Goal: Information Seeking & Learning: Learn about a topic

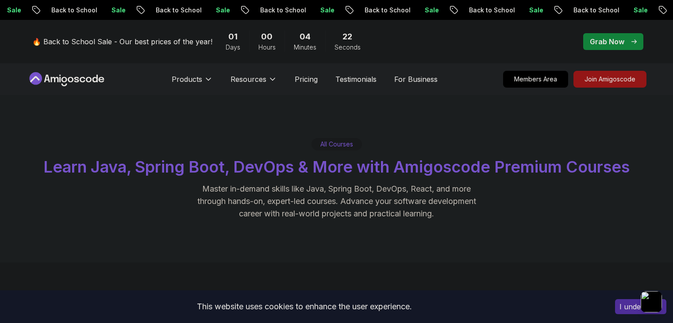
click at [619, 52] on div "🔥 Back to School Sale - Our best prices of the year! 01 Days 00 Hours 04 Minute…" at bounding box center [336, 41] width 619 height 43
click at [616, 45] on p "Grab Now" at bounding box center [607, 41] width 34 height 11
click at [616, 43] on p "Grab Now" at bounding box center [607, 41] width 34 height 11
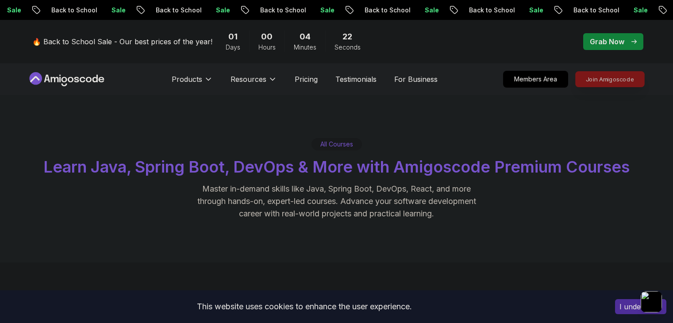
click at [616, 43] on p "Grab Now" at bounding box center [607, 41] width 34 height 11
click at [608, 77] on p "Join Amigoscode" at bounding box center [609, 79] width 69 height 15
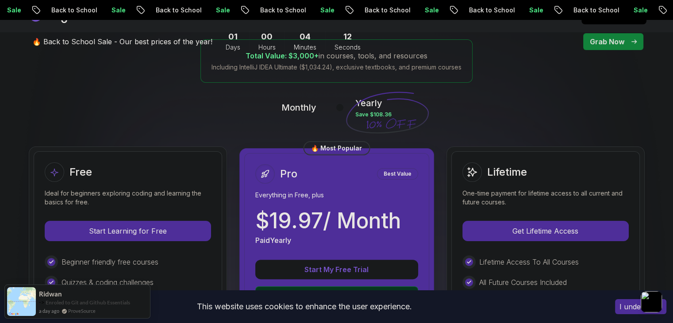
click at [82, 234] on p "Start Learning for Free" at bounding box center [127, 230] width 165 height 19
click at [143, 59] on div "🔥 Back to School Sale - Our best prices of the year! 01 Days 00 Hours 04 Minute…" at bounding box center [336, 41] width 619 height 43
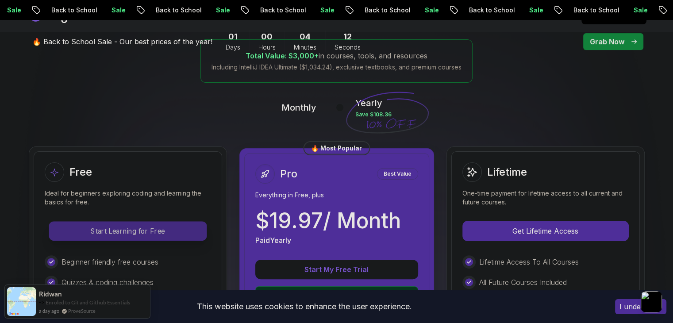
click at [181, 222] on p "Start Learning for Free" at bounding box center [127, 231] width 157 height 19
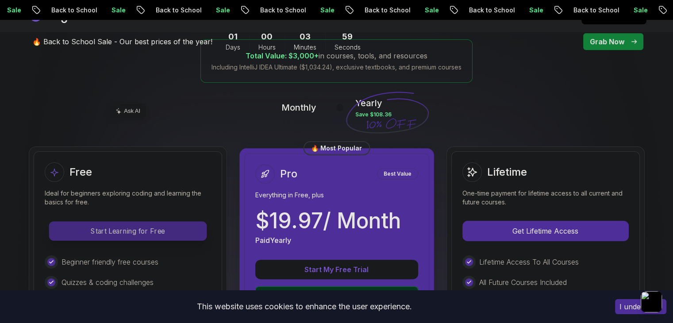
scroll to position [221, 0]
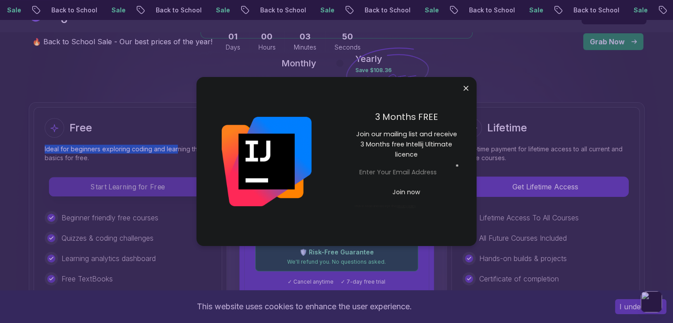
click at [170, 191] on p "Start Learning for Free" at bounding box center [127, 186] width 157 height 19
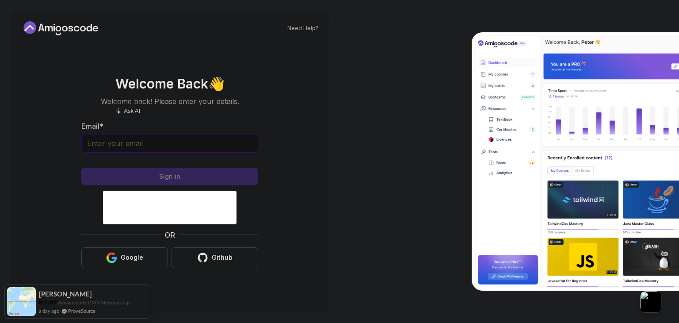
click at [187, 146] on input "Email *" at bounding box center [169, 143] width 177 height 19
click at [119, 255] on button "Google" at bounding box center [124, 257] width 87 height 21
drag, startPoint x: 82, startPoint y: 102, endPoint x: 84, endPoint y: 107, distance: 5.2
click at [84, 107] on section "Welcome Back 👋 Welcome back! Please enter your details. Email * Sign in OR Goog…" at bounding box center [169, 172] width 297 height 209
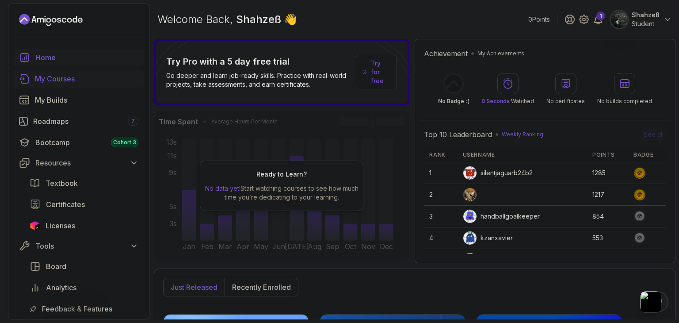
click at [67, 75] on div "My Courses" at bounding box center [86, 78] width 103 height 11
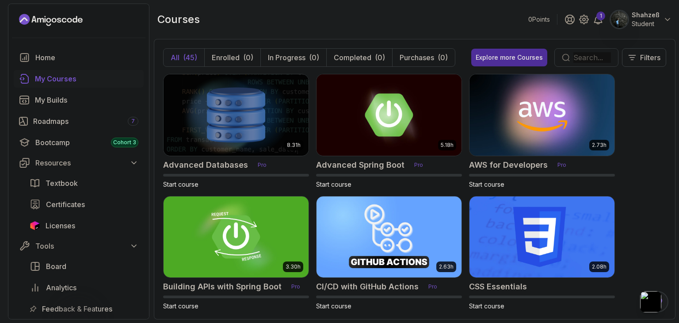
click at [584, 57] on input "text" at bounding box center [593, 57] width 38 height 11
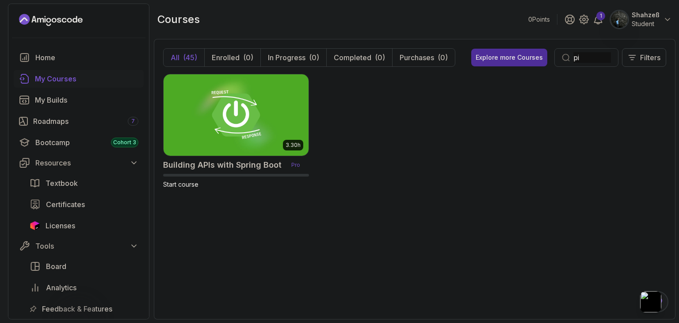
click at [581, 58] on input "pi" at bounding box center [593, 57] width 38 height 11
type input "p"
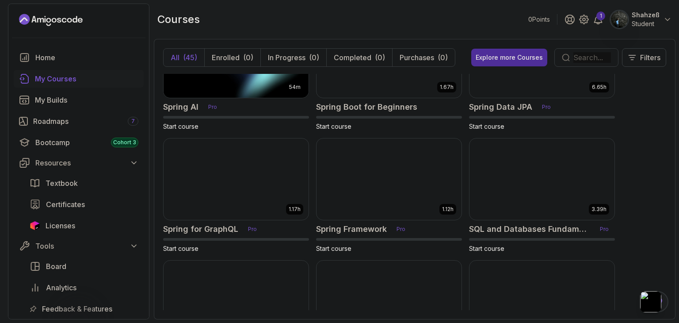
scroll to position [1330, 0]
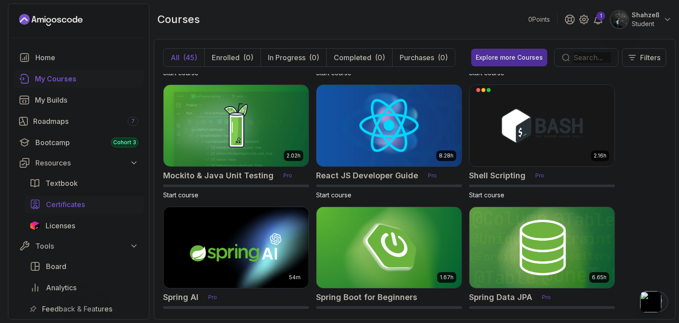
click at [79, 202] on span "Certificates" at bounding box center [65, 204] width 39 height 11
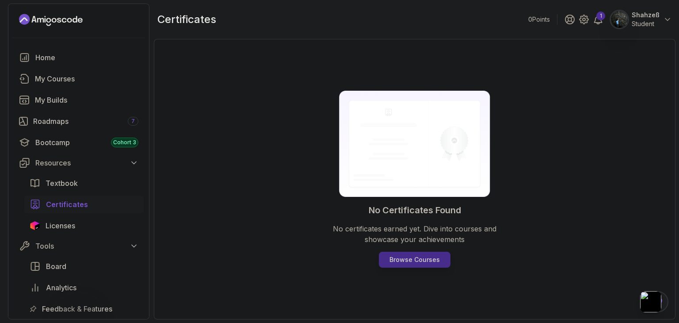
click at [403, 262] on p "Browse Courses" at bounding box center [415, 259] width 50 height 9
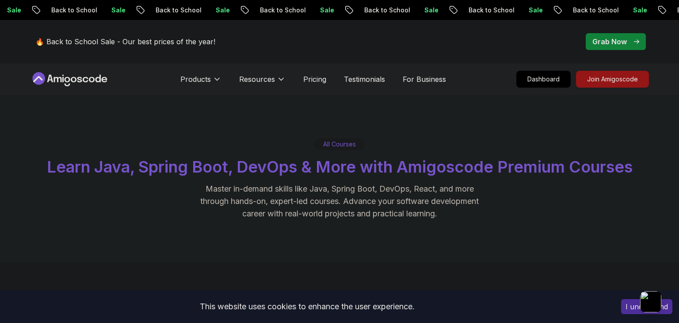
click at [421, 258] on div "All Courses Learn Java, Spring Boot, DevOps & More with Amigoscode Premium Cour…" at bounding box center [339, 178] width 679 height 167
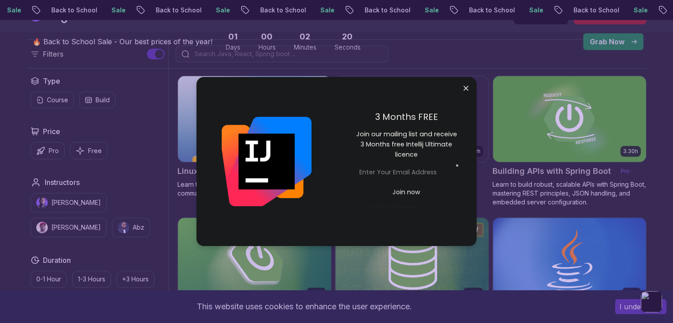
scroll to position [2300, 0]
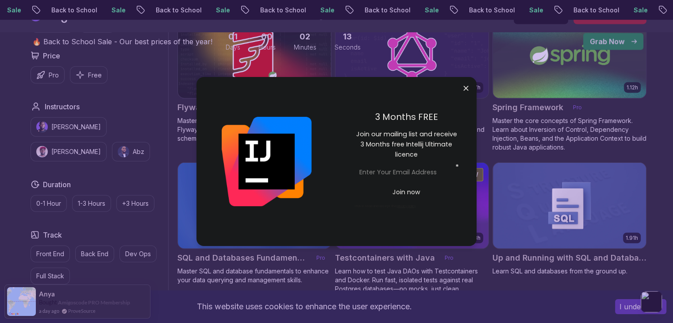
click at [386, 172] on input "email" at bounding box center [406, 172] width 103 height 15
type input "alamshazeb761@gmail.com"
click at [395, 188] on p "Join now" at bounding box center [406, 192] width 84 height 9
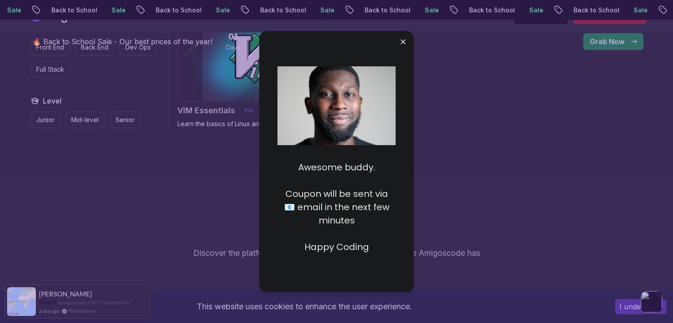
scroll to position [2609, 0]
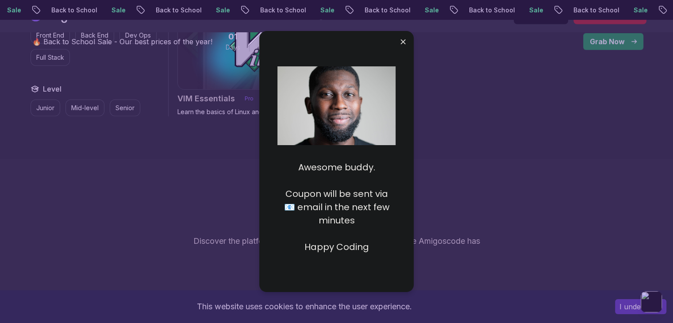
drag, startPoint x: 373, startPoint y: 253, endPoint x: 364, endPoint y: 230, distance: 24.9
click at [370, 252] on div "Awesome buddy. Coupon will be sent via 📧 email in the next few minutes Happy Co…" at bounding box center [336, 202] width 118 height 111
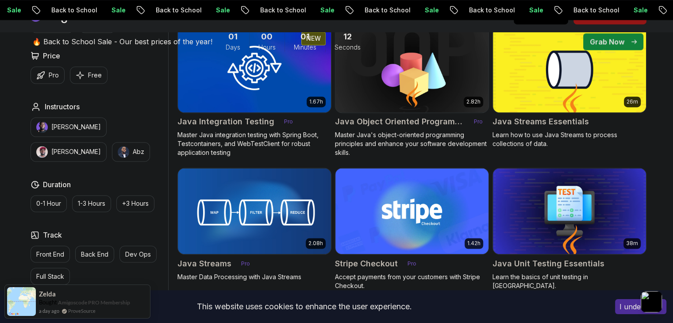
scroll to position [1415, 0]
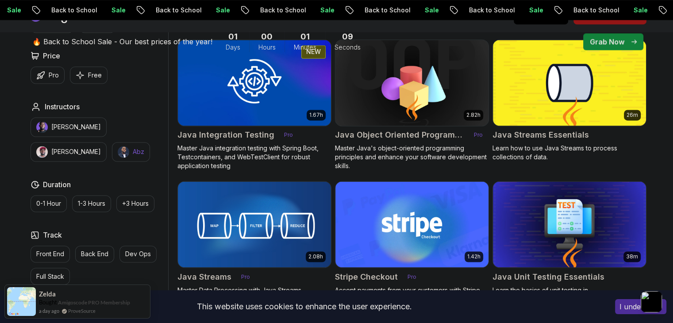
click at [49, 200] on p "0-1 Hour" at bounding box center [48, 203] width 25 height 9
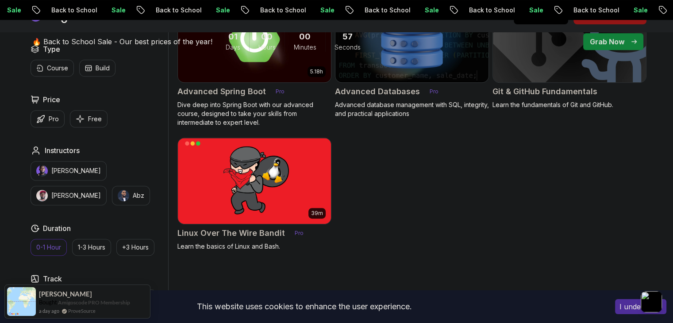
scroll to position [354, 0]
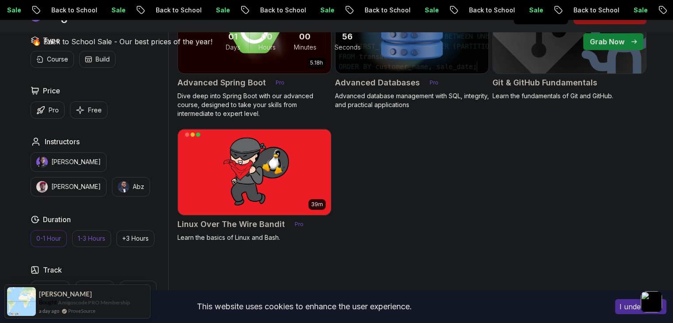
click at [88, 236] on p "1-3 Hours" at bounding box center [91, 238] width 27 height 9
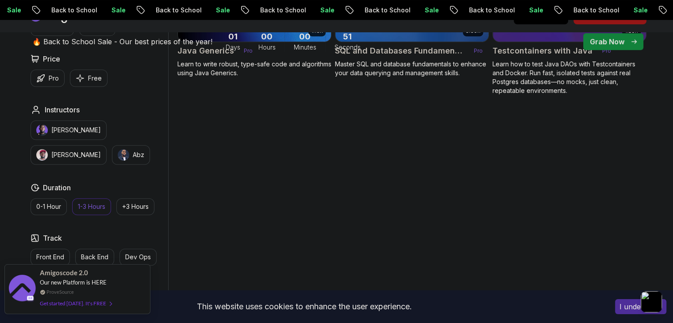
scroll to position [398, 0]
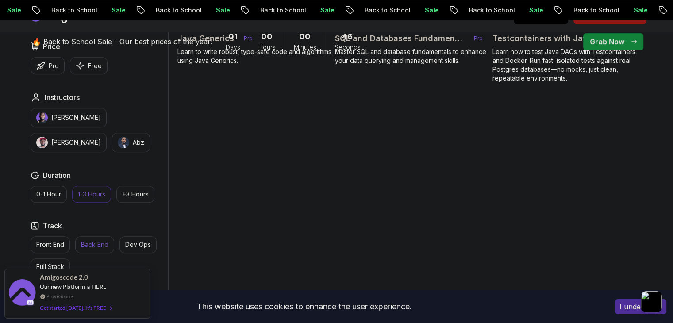
click at [84, 241] on p "Back End" at bounding box center [94, 244] width 27 height 9
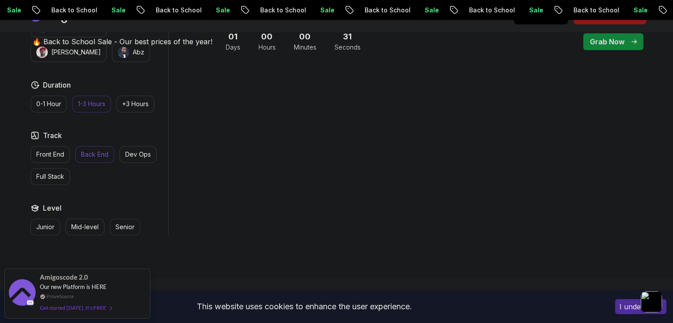
scroll to position [487, 0]
click at [625, 48] on span "pre-order" at bounding box center [613, 41] width 60 height 17
click at [620, 41] on p "Grab Now" at bounding box center [607, 41] width 34 height 11
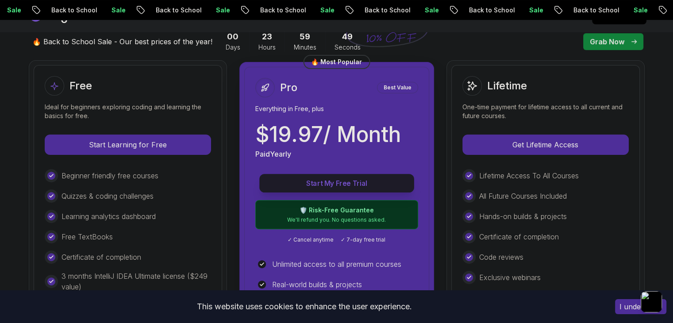
scroll to position [265, 0]
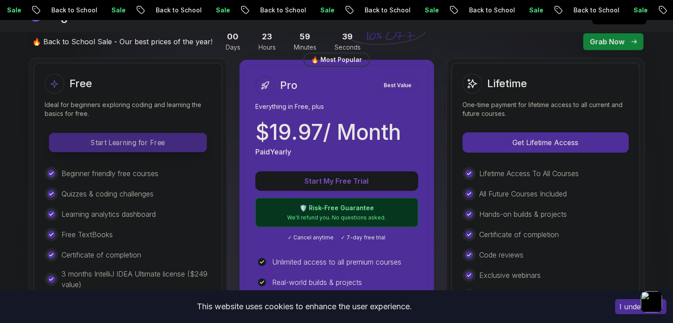
click at [134, 138] on p "Start Learning for Free" at bounding box center [127, 142] width 157 height 19
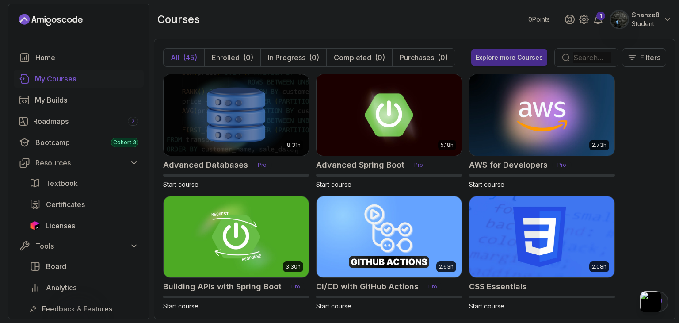
click at [517, 57] on div "Explore more Courses" at bounding box center [509, 57] width 67 height 9
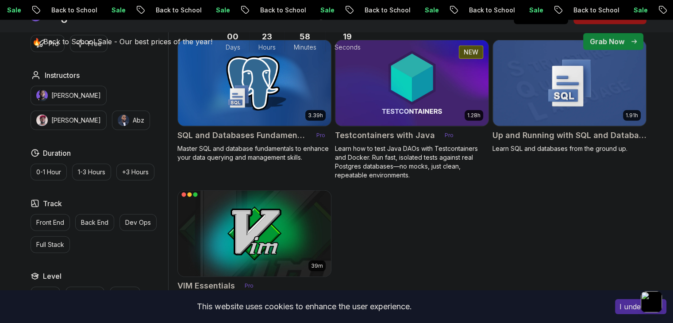
scroll to position [2433, 0]
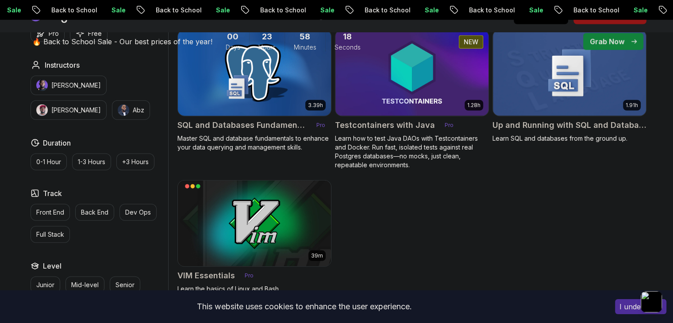
click at [219, 82] on img at bounding box center [254, 73] width 161 height 90
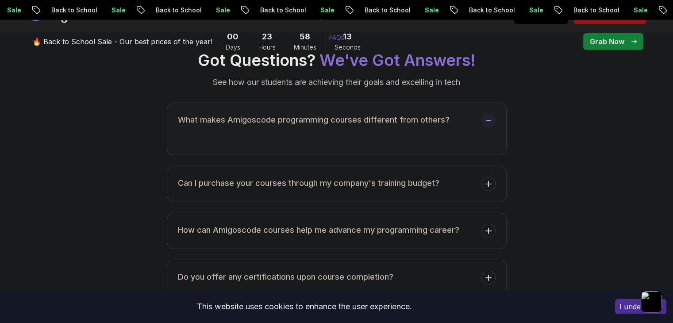
click at [257, 21] on p "Resources" at bounding box center [254, 16] width 36 height 11
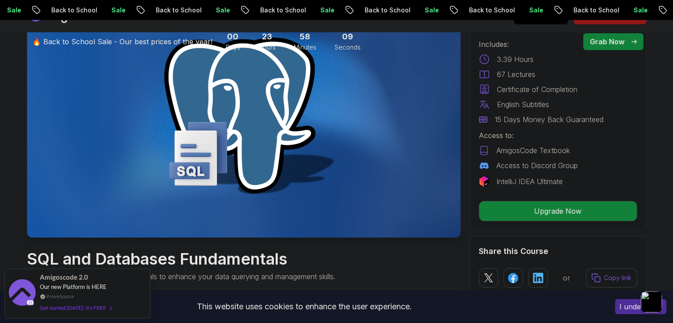
scroll to position [133, 0]
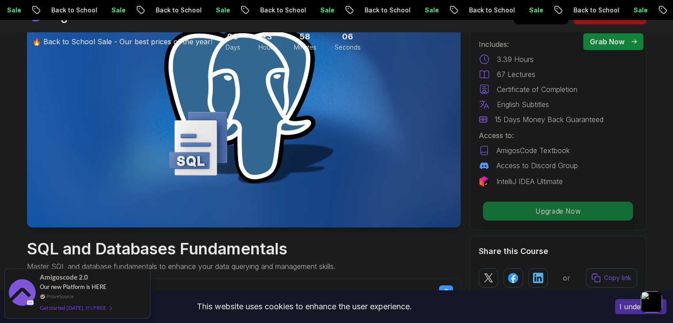
click at [531, 215] on p "Upgrade Now" at bounding box center [557, 211] width 149 height 19
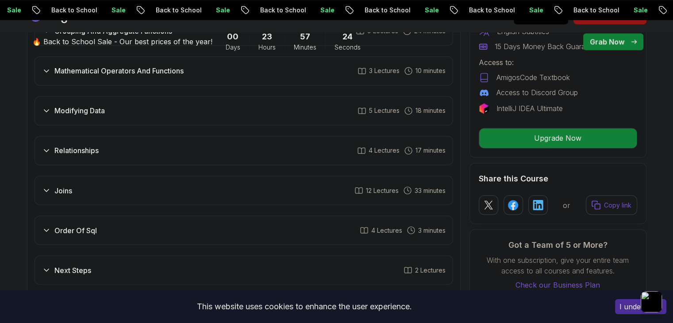
scroll to position [1504, 0]
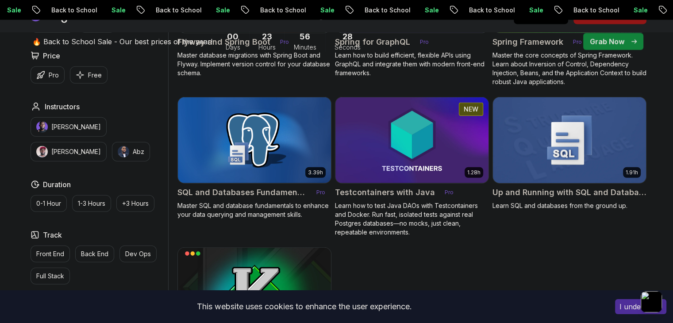
scroll to position [2388, 0]
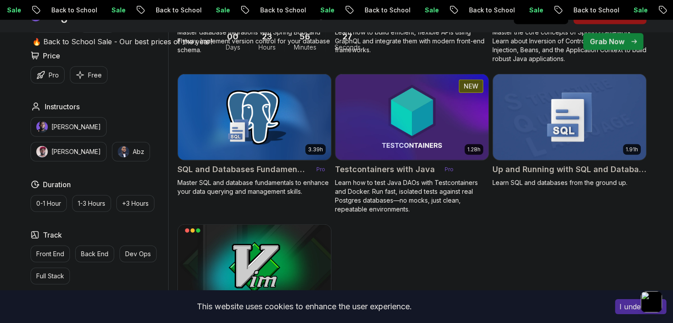
click at [561, 115] on img at bounding box center [569, 117] width 161 height 90
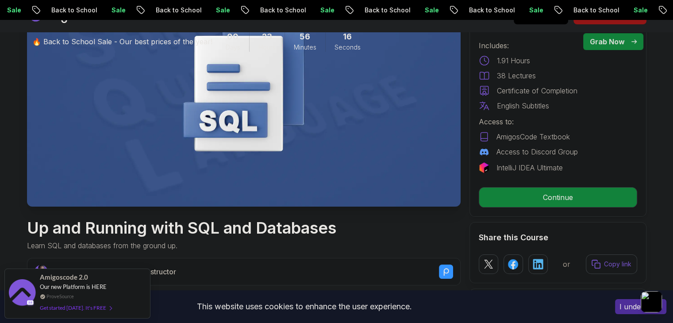
scroll to position [221, 0]
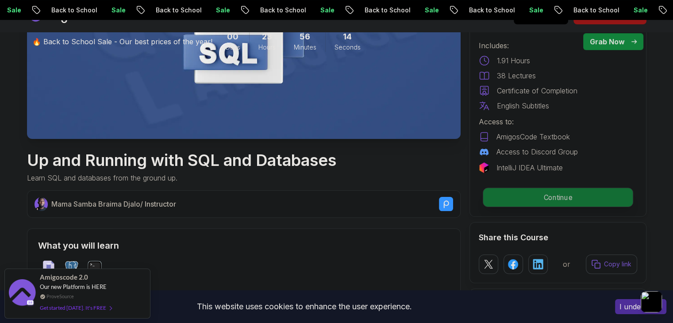
click at [522, 196] on p "Continue" at bounding box center [557, 197] width 149 height 19
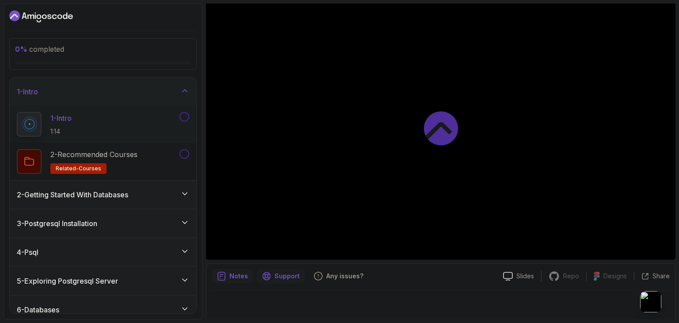
scroll to position [85, 0]
click at [167, 122] on div "1 - Intro 1:14" at bounding box center [97, 124] width 161 height 25
click at [184, 115] on button at bounding box center [185, 117] width 10 height 10
click at [465, 160] on div at bounding box center [441, 126] width 470 height 264
click at [389, 133] on div at bounding box center [441, 126] width 470 height 264
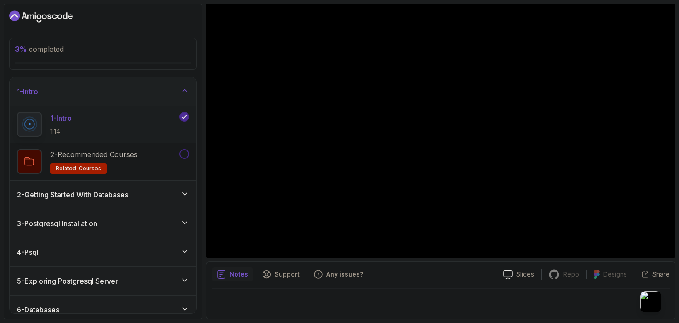
click at [388, 134] on div at bounding box center [441, 126] width 470 height 264
click at [182, 153] on button at bounding box center [185, 154] width 10 height 10
click at [183, 193] on icon at bounding box center [184, 193] width 9 height 9
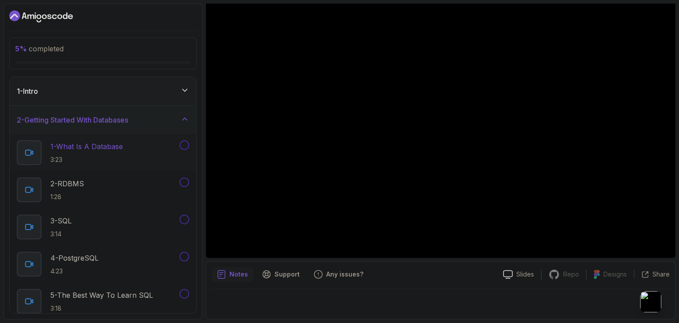
click at [184, 147] on button at bounding box center [185, 145] width 10 height 10
click at [184, 182] on button at bounding box center [185, 182] width 10 height 10
click at [186, 222] on button at bounding box center [185, 220] width 10 height 10
click at [184, 254] on button at bounding box center [185, 257] width 10 height 10
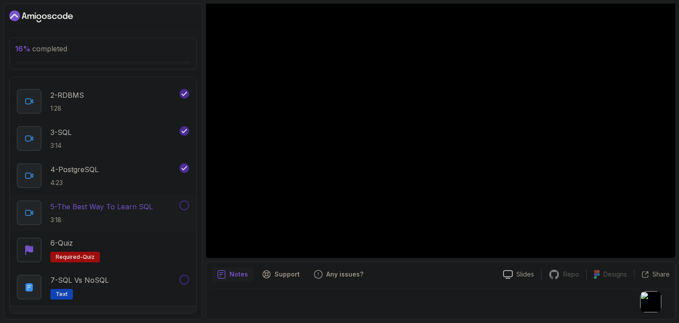
click at [186, 211] on button "5 - The Best Way To Learn SQL 3:18" at bounding box center [103, 212] width 172 height 25
click at [185, 207] on button at bounding box center [185, 205] width 10 height 10
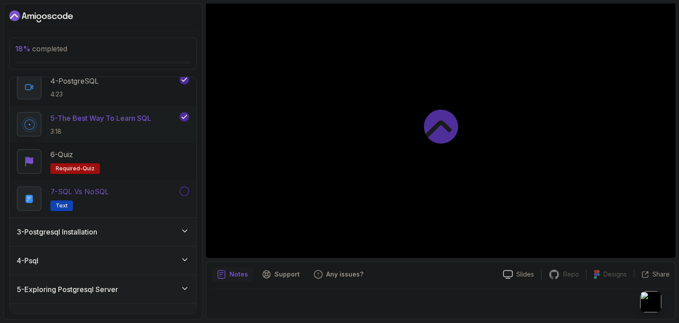
click at [184, 193] on button at bounding box center [185, 191] width 10 height 10
click at [186, 233] on icon at bounding box center [184, 230] width 9 height 9
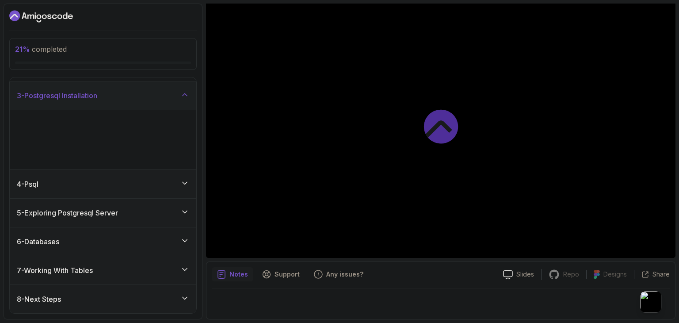
scroll to position [0, 0]
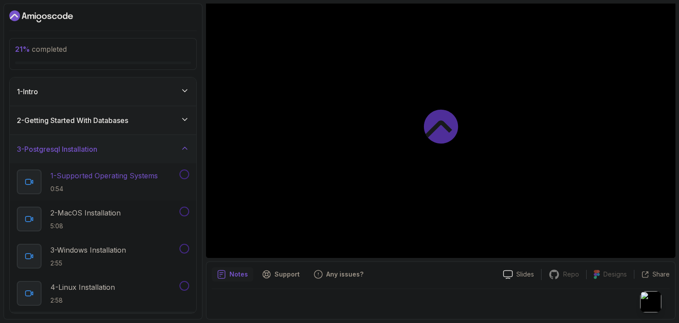
click at [182, 175] on button at bounding box center [185, 174] width 10 height 10
click at [185, 207] on button at bounding box center [185, 212] width 10 height 10
click at [187, 246] on button at bounding box center [185, 249] width 10 height 10
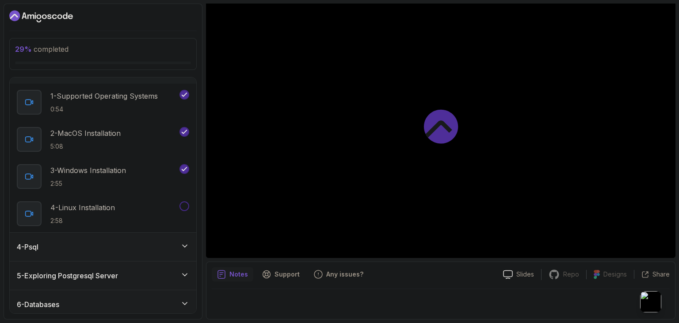
scroll to position [88, 0]
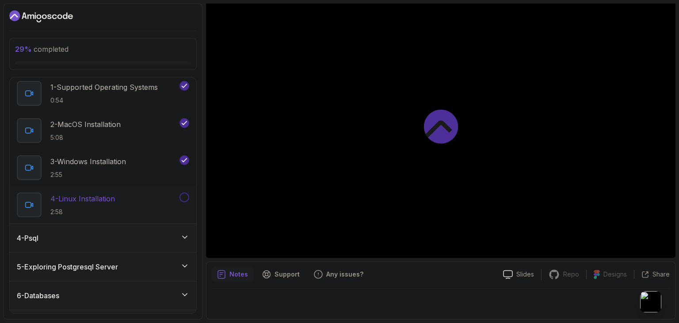
click at [184, 197] on button at bounding box center [185, 197] width 10 height 10
click at [188, 236] on icon at bounding box center [184, 237] width 9 height 9
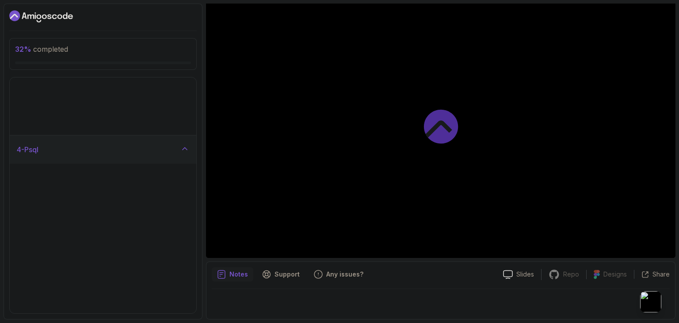
scroll to position [0, 0]
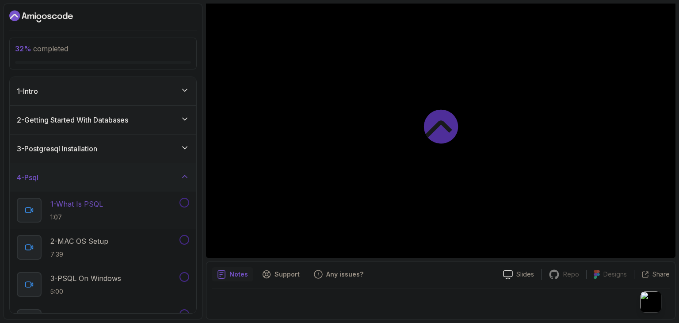
click at [185, 206] on button at bounding box center [185, 203] width 10 height 10
click at [184, 241] on button at bounding box center [185, 240] width 10 height 10
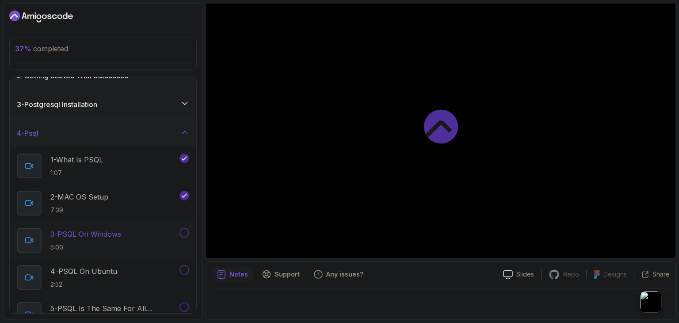
click at [186, 234] on button at bounding box center [185, 233] width 10 height 10
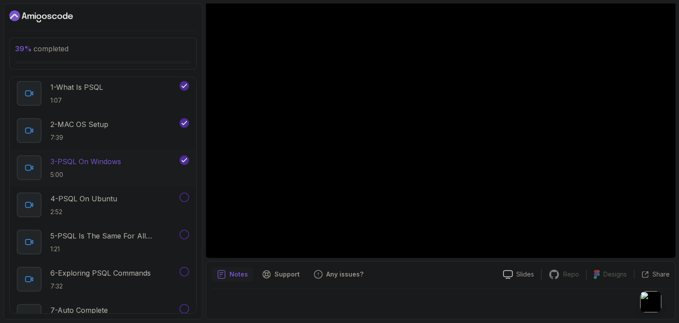
scroll to position [133, 0]
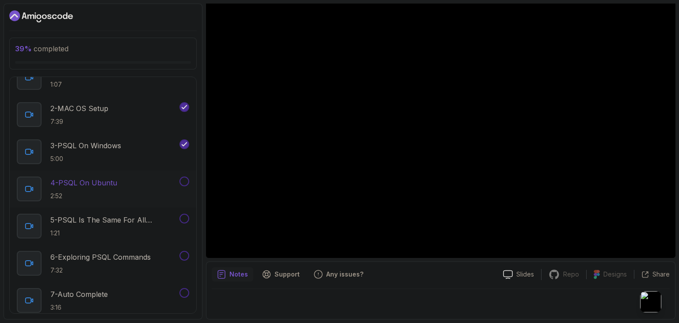
click at [186, 184] on button at bounding box center [185, 181] width 10 height 10
click at [185, 222] on button at bounding box center [185, 219] width 10 height 10
click at [186, 253] on button at bounding box center [185, 256] width 10 height 10
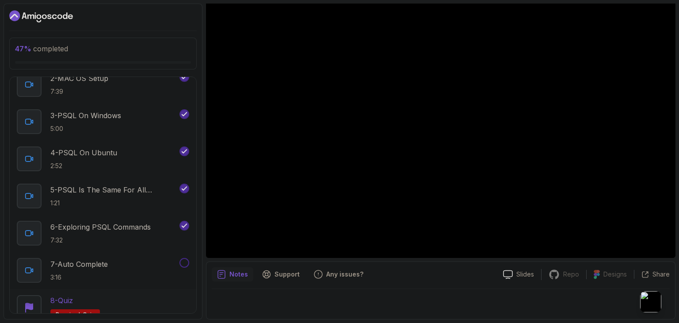
scroll to position [221, 0]
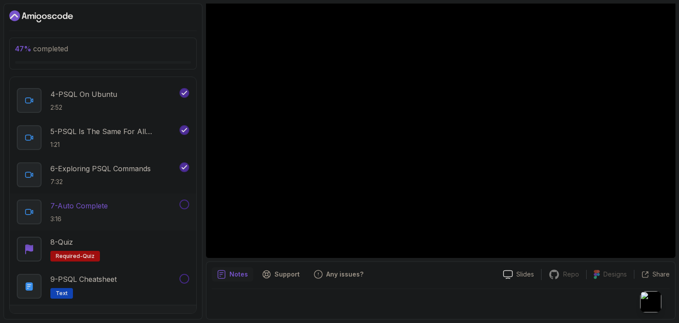
click at [186, 205] on button at bounding box center [185, 204] width 10 height 10
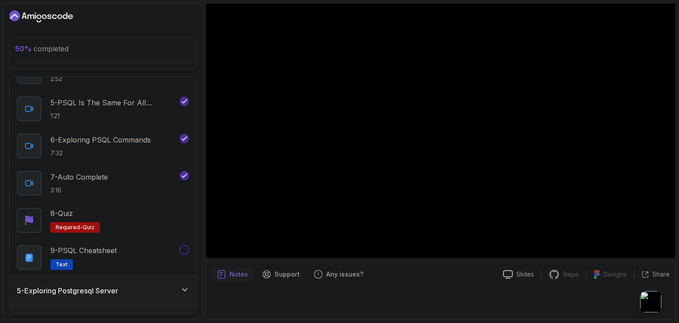
scroll to position [265, 0]
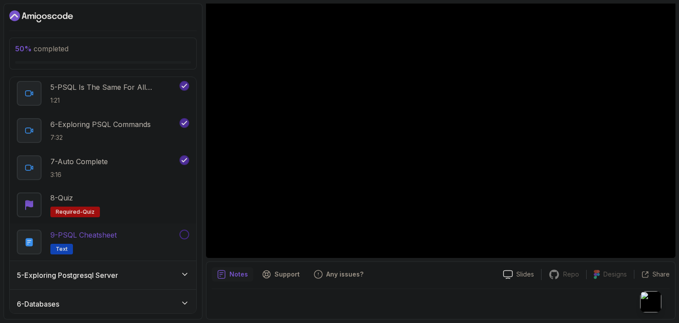
click at [185, 235] on button at bounding box center [185, 235] width 10 height 10
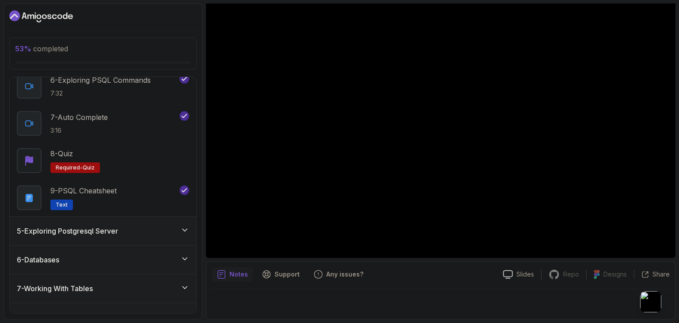
click at [188, 234] on icon at bounding box center [184, 230] width 9 height 9
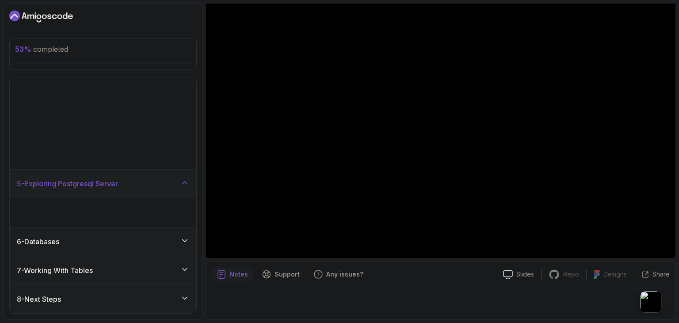
scroll to position [0, 0]
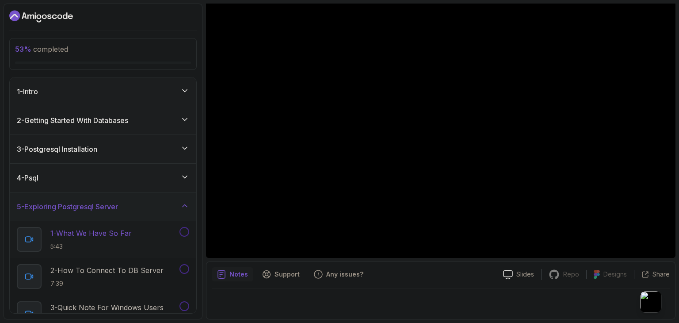
click at [186, 231] on button at bounding box center [185, 232] width 10 height 10
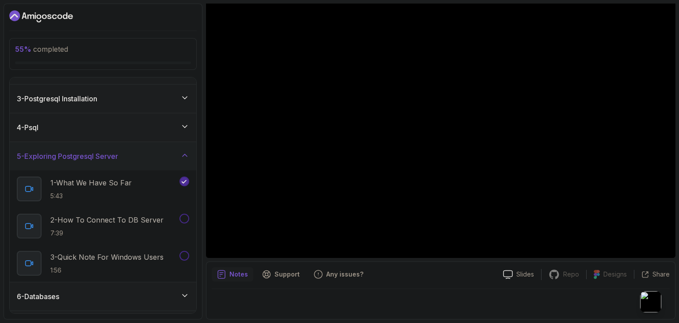
scroll to position [88, 0]
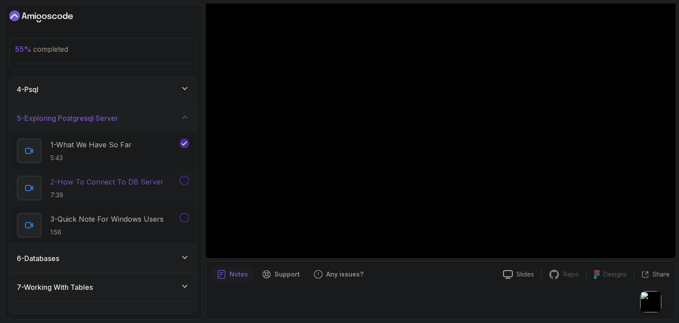
click at [184, 180] on button at bounding box center [185, 181] width 10 height 10
click at [185, 216] on button at bounding box center [185, 218] width 10 height 10
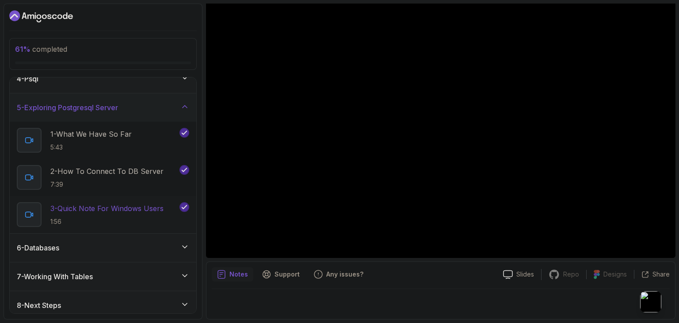
scroll to position [104, 0]
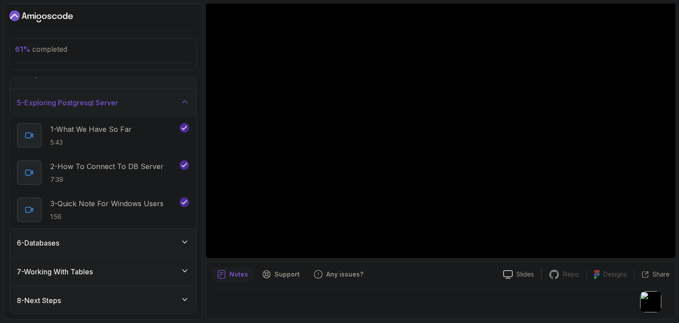
click at [184, 245] on icon at bounding box center [184, 242] width 9 height 9
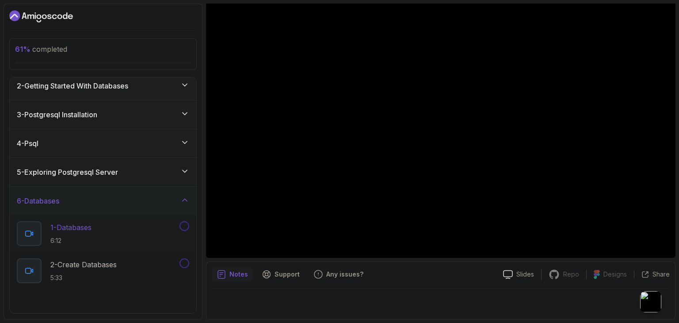
scroll to position [44, 0]
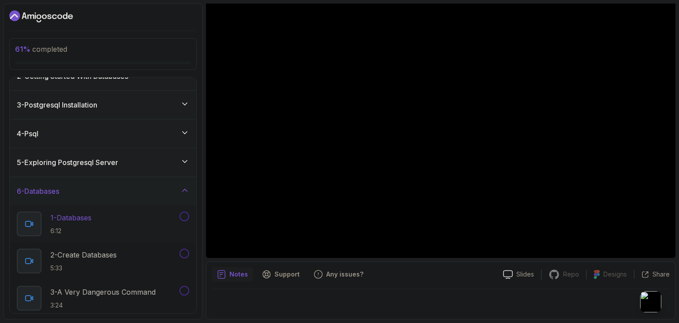
click at [186, 215] on button at bounding box center [185, 216] width 10 height 10
click at [186, 251] on div at bounding box center [183, 254] width 11 height 10
click at [186, 252] on button at bounding box center [185, 254] width 10 height 10
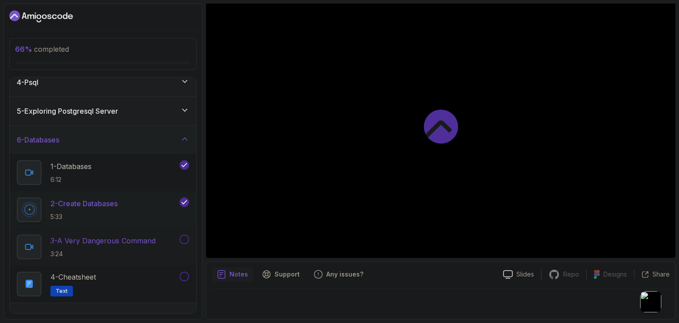
scroll to position [133, 0]
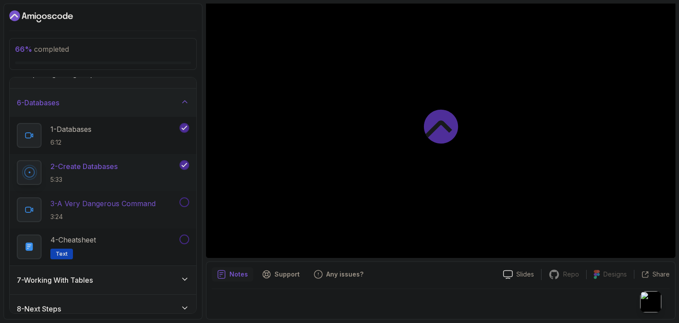
click at [182, 199] on button at bounding box center [185, 202] width 10 height 10
click at [184, 241] on button at bounding box center [185, 239] width 10 height 10
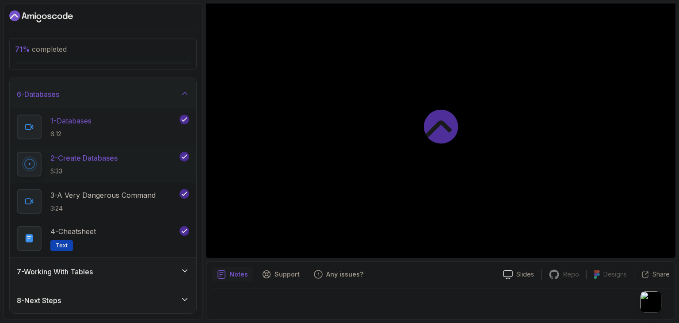
click at [187, 270] on icon at bounding box center [184, 270] width 9 height 9
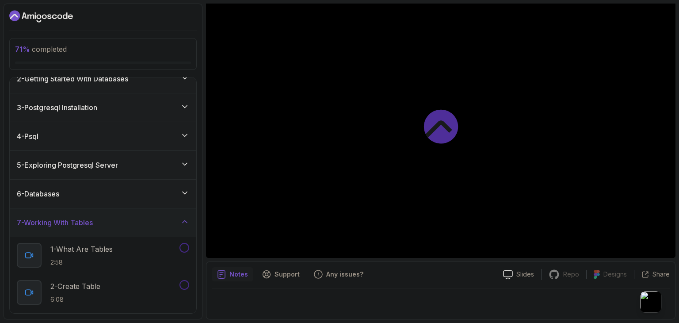
scroll to position [88, 0]
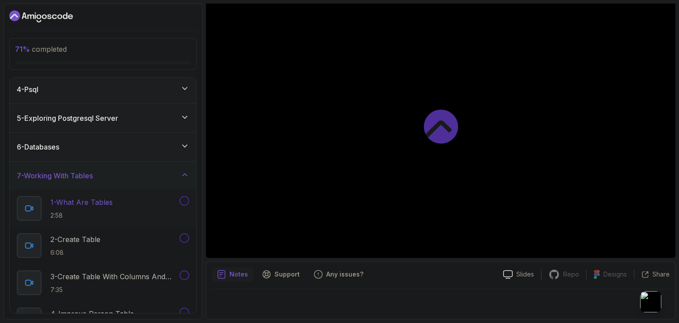
click at [186, 201] on button at bounding box center [185, 201] width 10 height 10
click at [184, 239] on button at bounding box center [185, 238] width 10 height 10
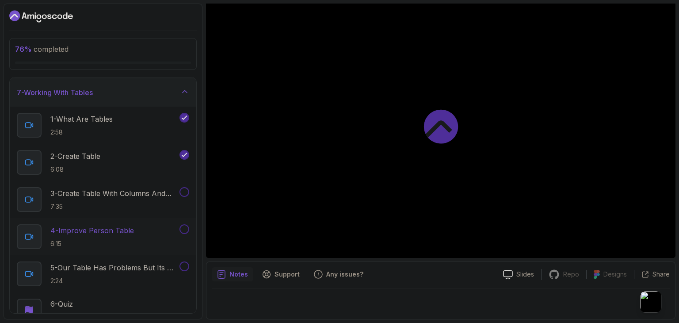
scroll to position [177, 0]
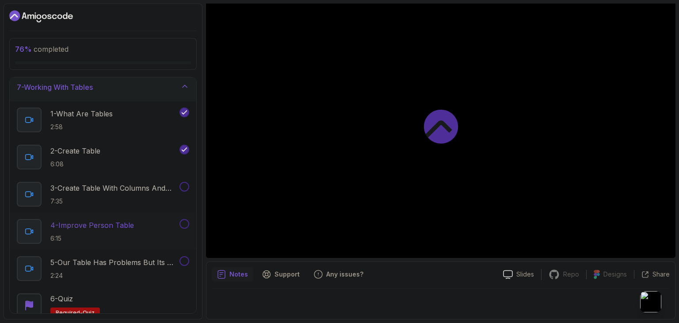
click at [183, 223] on button at bounding box center [185, 224] width 10 height 10
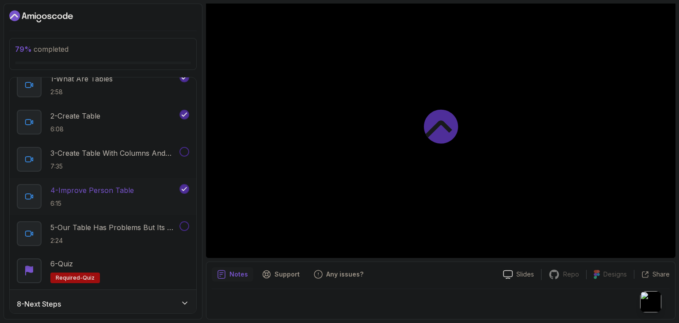
scroll to position [215, 0]
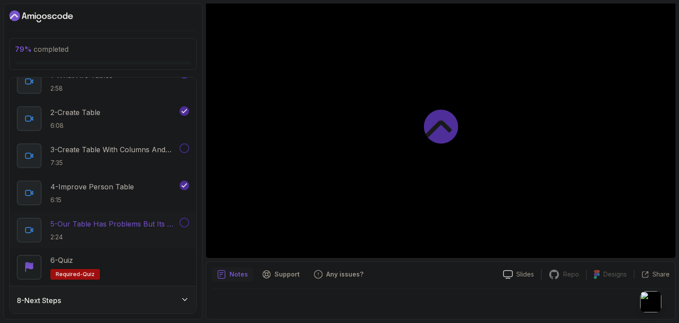
click at [184, 222] on button at bounding box center [185, 223] width 10 height 10
click at [184, 147] on button at bounding box center [185, 148] width 10 height 10
click at [181, 296] on icon at bounding box center [184, 299] width 9 height 9
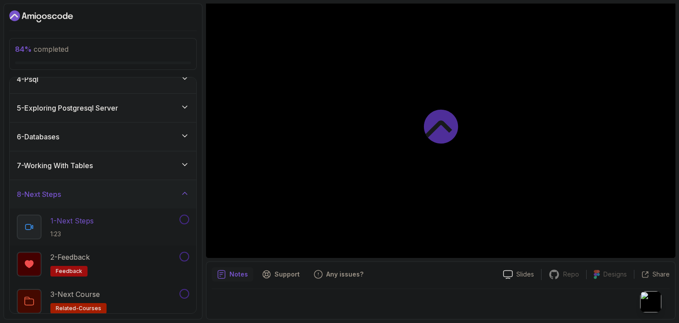
scroll to position [104, 0]
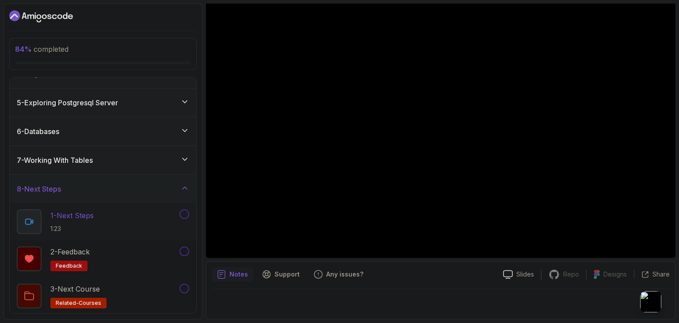
click at [184, 212] on button at bounding box center [185, 214] width 10 height 10
click at [185, 252] on button at bounding box center [185, 251] width 10 height 10
click at [184, 285] on button at bounding box center [185, 289] width 10 height 10
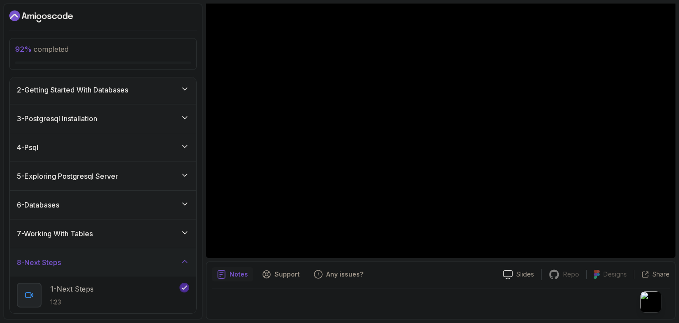
scroll to position [0, 0]
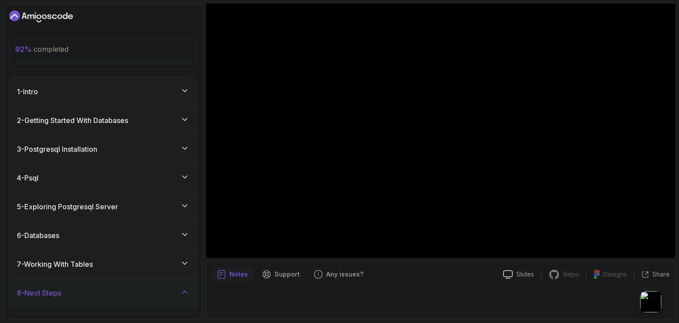
click at [184, 257] on div "7 - Working With Tables" at bounding box center [103, 264] width 187 height 28
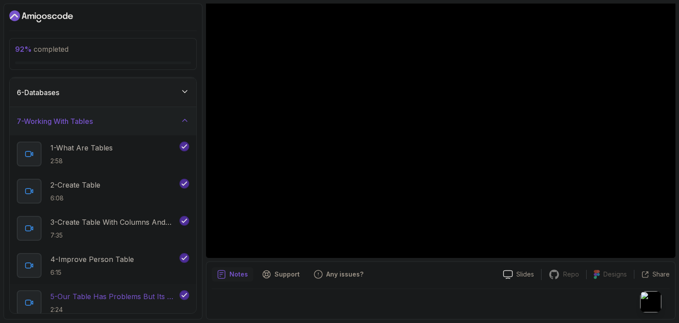
scroll to position [83, 0]
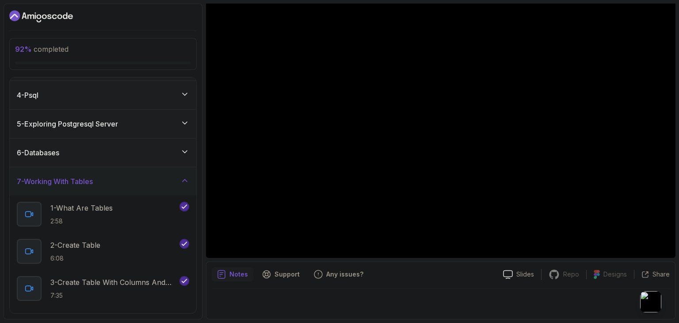
click at [180, 180] on div "7 - Working With Tables" at bounding box center [103, 181] width 172 height 11
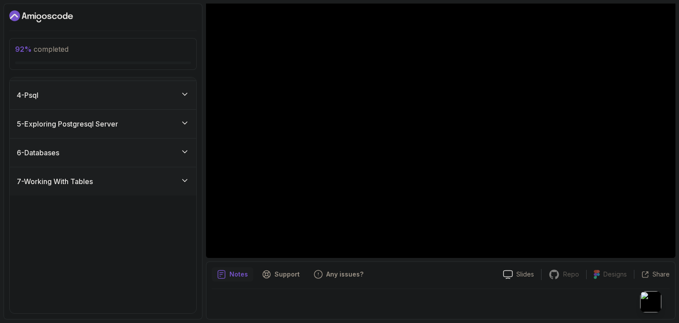
scroll to position [0, 0]
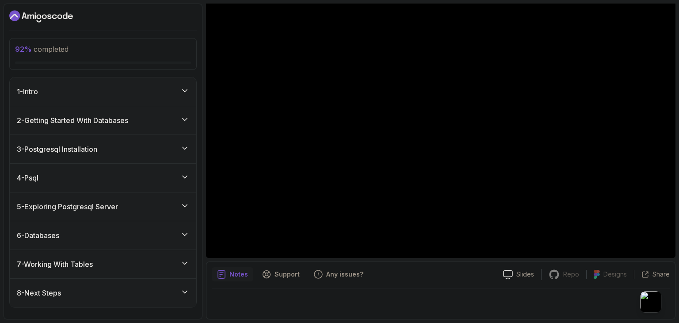
click at [125, 94] on div "1 - Intro" at bounding box center [103, 91] width 172 height 11
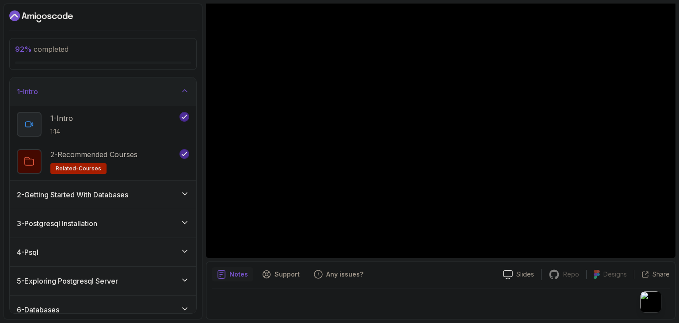
click at [184, 192] on icon at bounding box center [184, 193] width 9 height 9
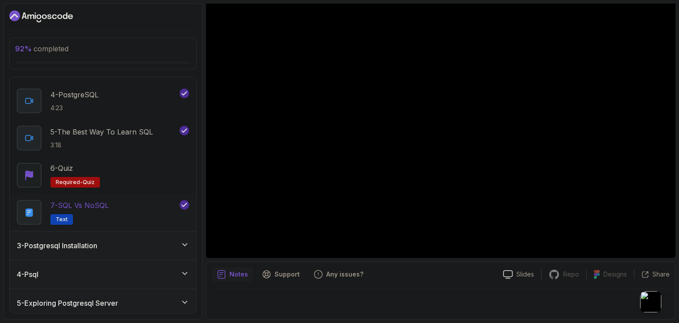
scroll to position [177, 0]
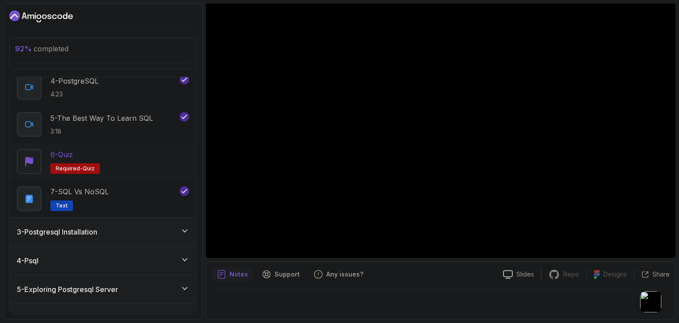
click at [79, 171] on span "Required-" at bounding box center [69, 168] width 27 height 7
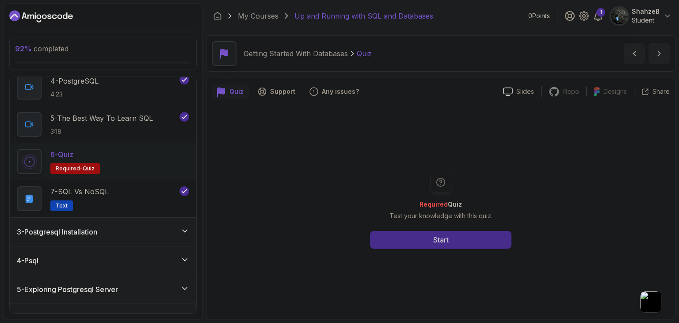
click at [421, 243] on button "Start" at bounding box center [441, 240] width 142 height 18
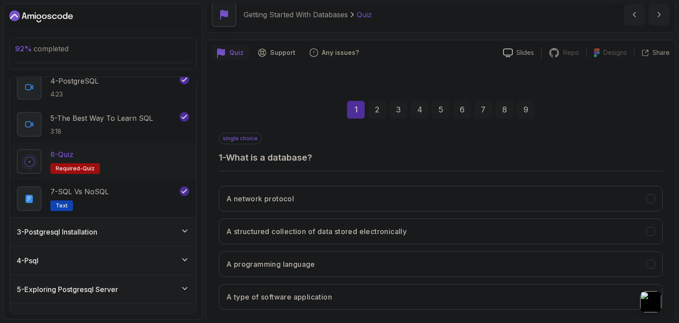
scroll to position [85, 0]
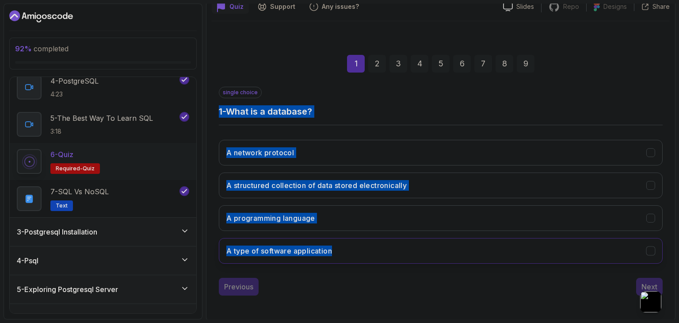
drag, startPoint x: 219, startPoint y: 107, endPoint x: 331, endPoint y: 252, distance: 183.2
click at [331, 252] on div "single choice 1 - What is a database? A network protocol A structured collectio…" at bounding box center [441, 179] width 444 height 184
copy div "1 - What is a database? A network protocol A structured collection of data stor…"
click at [226, 183] on h3 "A structured collection of data stored electronically" at bounding box center [316, 185] width 180 height 11
click at [655, 282] on div "Next" at bounding box center [650, 286] width 16 height 11
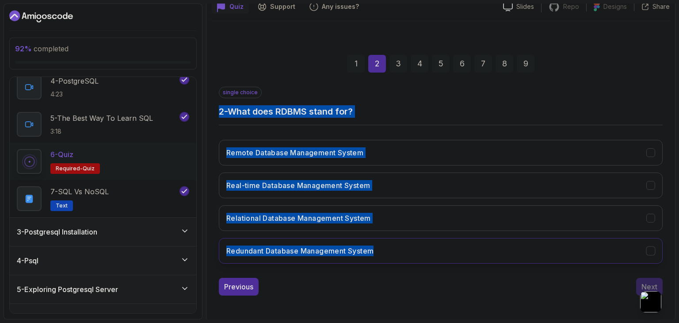
drag, startPoint x: 217, startPoint y: 106, endPoint x: 379, endPoint y: 256, distance: 221.0
click at [379, 256] on div "1 2 3 4 5 6 7 8 9 single choice 2 - What does RDBMS stand for? Remote Database …" at bounding box center [441, 168] width 458 height 269
copy div "2 - What does RDBMS stand for? Remote Database Management System Real-time Data…"
click at [225, 107] on h3 "2 - What does RDBMS stand for?" at bounding box center [441, 111] width 444 height 12
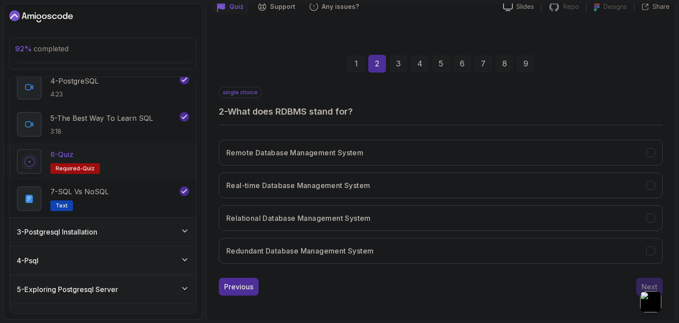
click at [218, 107] on div "1 2 3 4 5 6 7 8 9 single choice 2 - What does RDBMS stand for? Remote Database …" at bounding box center [441, 168] width 458 height 269
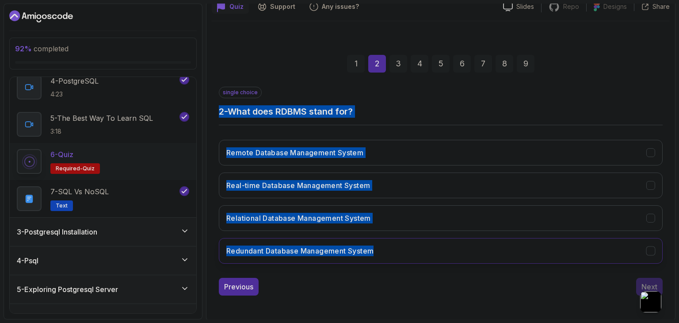
drag, startPoint x: 219, startPoint y: 108, endPoint x: 382, endPoint y: 252, distance: 217.1
click at [382, 252] on div "single choice 2 - What does RDBMS stand for? Remote Database Management System …" at bounding box center [441, 179] width 444 height 184
copy div "2 - What does RDBMS stand for? Remote Database Management System Real-time Data…"
click at [275, 218] on h3 "Relational Database Management System" at bounding box center [298, 218] width 145 height 11
click at [653, 282] on div "Next" at bounding box center [650, 286] width 16 height 11
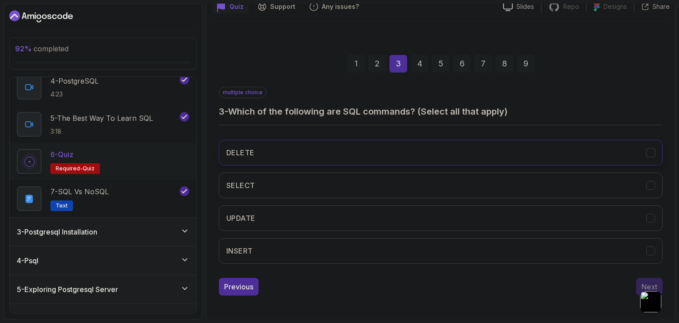
click at [241, 155] on h3 "DELETE" at bounding box center [240, 152] width 28 height 11
click at [641, 281] on button "Next" at bounding box center [649, 287] width 27 height 18
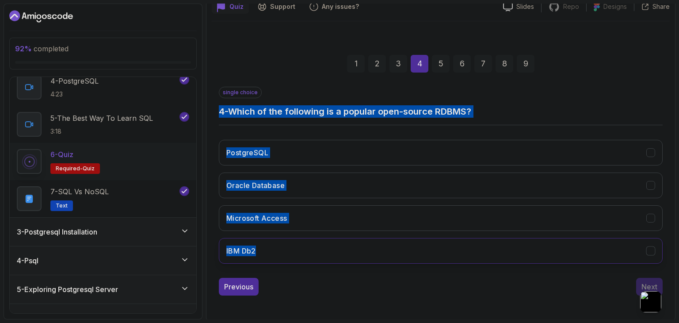
drag, startPoint x: 219, startPoint y: 107, endPoint x: 270, endPoint y: 257, distance: 158.7
click at [270, 257] on div "single choice 4 - Which of the following is a popular open-source RDBMS? Postgr…" at bounding box center [441, 179] width 444 height 184
copy div "4 - Which of the following is a popular open-source RDBMS? PostgreSQL Oracle Da…"
drag, startPoint x: 650, startPoint y: 148, endPoint x: 679, endPoint y: 159, distance: 31.0
click at [651, 149] on icon "PostgreSQL" at bounding box center [651, 153] width 8 height 8
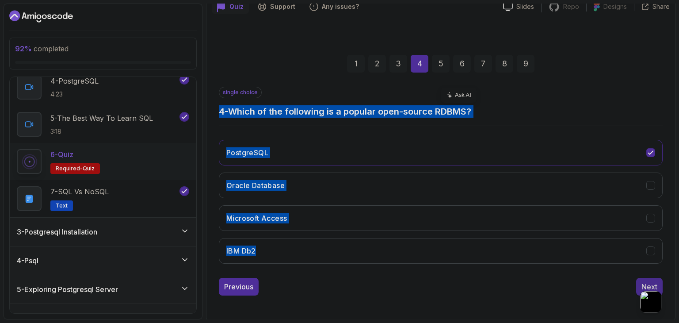
click at [645, 281] on div "Next" at bounding box center [650, 286] width 16 height 11
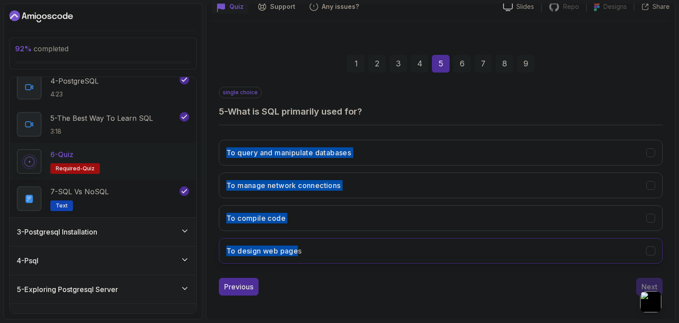
drag, startPoint x: 222, startPoint y: 138, endPoint x: 295, endPoint y: 242, distance: 127.0
click at [295, 242] on div "To query and manipulate databases To manage network connections To compile code…" at bounding box center [441, 202] width 444 height 138
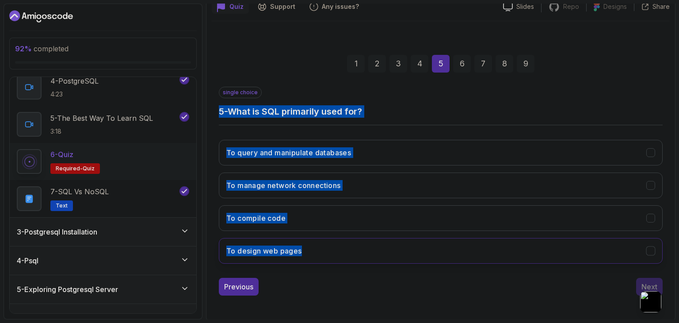
drag, startPoint x: 216, startPoint y: 105, endPoint x: 303, endPoint y: 250, distance: 169.0
click at [303, 250] on div "1 2 3 4 5 6 7 8 9 single choice 5 - What is SQL primarily used for? To query an…" at bounding box center [441, 168] width 458 height 269
click at [214, 105] on div "1 2 3 4 5 6 7 8 9 single choice 5 - What is SQL primarily used for? To query an…" at bounding box center [441, 168] width 458 height 269
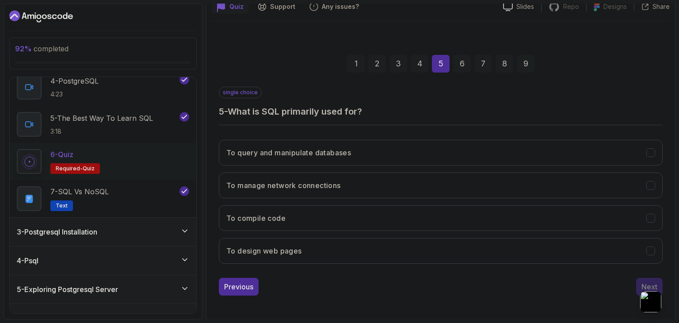
click at [218, 107] on div "1 2 3 4 5 6 7 8 9 single choice 5 - What is SQL primarily used for? To query an…" at bounding box center [441, 168] width 458 height 269
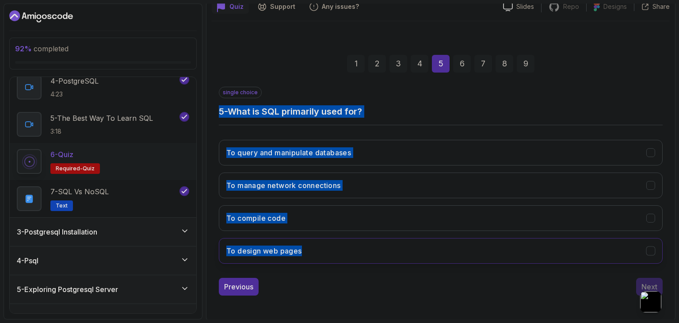
drag, startPoint x: 218, startPoint y: 107, endPoint x: 286, endPoint y: 257, distance: 164.5
click at [286, 257] on div "single choice 5 - What is SQL primarily used for? To query and manipulate datab…" at bounding box center [441, 179] width 444 height 184
copy div "5 - What is SQL primarily used for? To query and manipulate databases To manage…"
drag, startPoint x: 653, startPoint y: 148, endPoint x: 607, endPoint y: 215, distance: 80.5
click at [653, 149] on icon "To query and manipulate databases" at bounding box center [651, 153] width 8 height 8
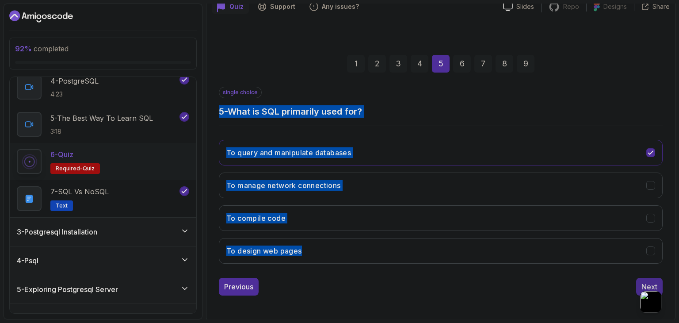
click at [648, 284] on div "Next" at bounding box center [650, 286] width 16 height 11
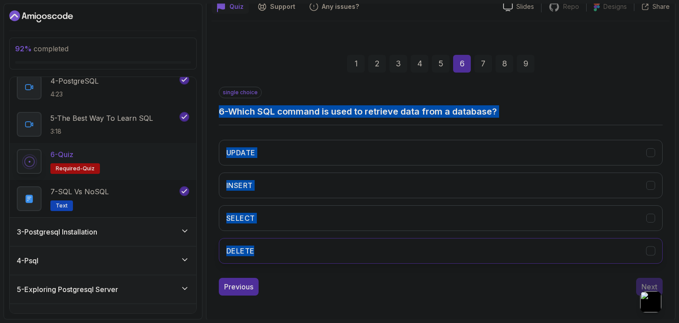
drag, startPoint x: 220, startPoint y: 107, endPoint x: 275, endPoint y: 250, distance: 153.0
click at [275, 250] on div "single choice 6 - Which SQL command is used to retrieve data from a database? U…" at bounding box center [441, 179] width 444 height 184
copy div "6 - Which SQL command is used to retrieve data from a database? UPDATE INSERT S…"
click at [651, 214] on icon "SELECT" at bounding box center [651, 218] width 8 height 8
click at [646, 285] on div "Next" at bounding box center [650, 286] width 16 height 11
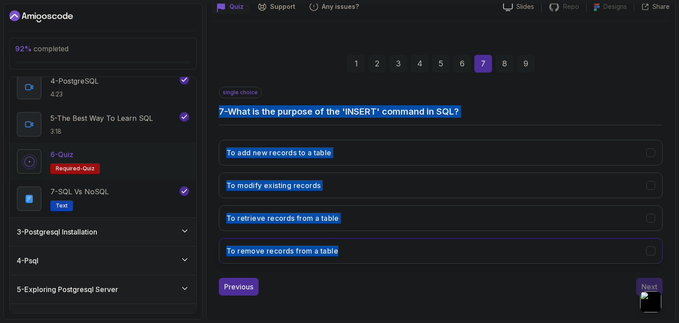
drag, startPoint x: 218, startPoint y: 105, endPoint x: 351, endPoint y: 250, distance: 196.6
click at [351, 250] on div "1 2 3 4 5 6 7 8 9 single choice 7 - What is the purpose of the 'INSERT' command…" at bounding box center [441, 168] width 458 height 269
copy div "7 - What is the purpose of the 'INSERT' command in SQL? To add new records to a…"
click at [649, 151] on icon "To add new records to a table" at bounding box center [651, 153] width 8 height 8
click at [645, 278] on button "Next" at bounding box center [649, 287] width 27 height 18
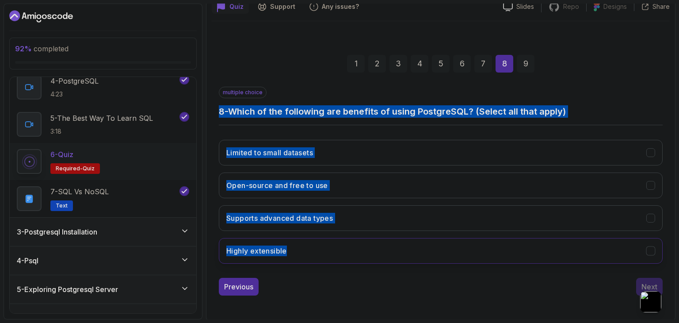
drag, startPoint x: 219, startPoint y: 108, endPoint x: 318, endPoint y: 248, distance: 170.8
click at [318, 248] on div "multiple choice 8 - Which of the following are benefits of using PostgreSQL? (S…" at bounding box center [441, 179] width 444 height 184
copy div "8 - Which of the following are benefits of using PostgreSQL? (Select all that a…"
drag, startPoint x: 658, startPoint y: 184, endPoint x: 653, endPoint y: 182, distance: 5.6
click at [658, 184] on button "Open-source and free to use" at bounding box center [441, 185] width 444 height 26
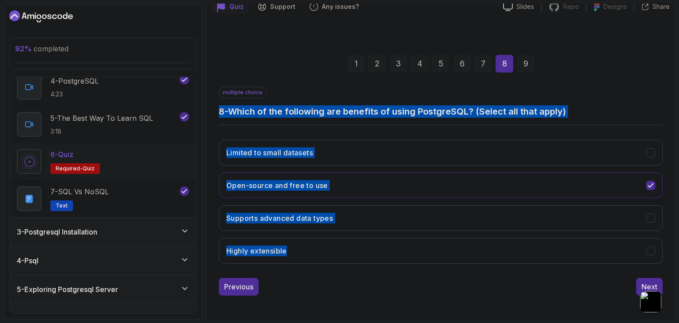
click at [653, 182] on icon "Open-source and free to use" at bounding box center [651, 185] width 8 height 8
click at [649, 187] on icon "Open-source and free to use" at bounding box center [651, 185] width 8 height 8
click at [652, 215] on icon "Supports advanced data types" at bounding box center [651, 218] width 8 height 8
click at [650, 250] on icon "Highly extensible" at bounding box center [651, 251] width 8 height 8
click at [649, 281] on div "Next" at bounding box center [650, 286] width 16 height 11
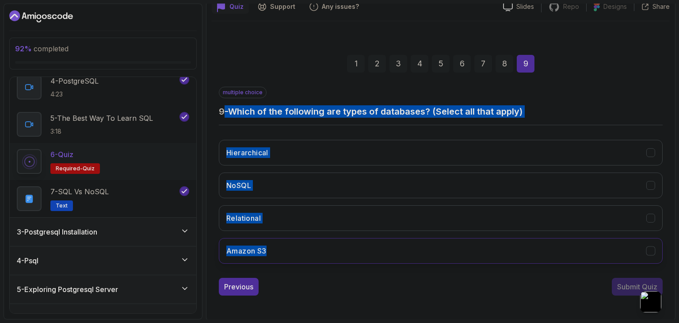
drag, startPoint x: 222, startPoint y: 108, endPoint x: 297, endPoint y: 244, distance: 154.8
click at [297, 244] on div "multiple choice 9 - Which of the following are types of databases? (Select all …" at bounding box center [441, 179] width 444 height 184
copy div "- Which of the following are types of databases? (Select all that apply) Hierar…"
click at [648, 150] on icon "Hierarchical" at bounding box center [651, 153] width 8 height 8
click at [647, 186] on icon "NoSQL" at bounding box center [651, 185] width 8 height 8
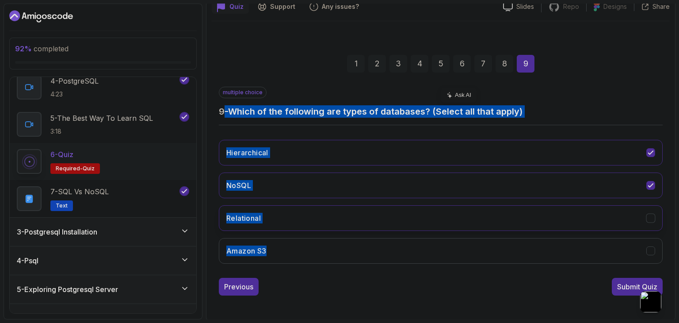
click at [650, 216] on icon "Relational" at bounding box center [651, 218] width 8 height 8
click at [618, 282] on div "Submit Quiz" at bounding box center [637, 286] width 40 height 11
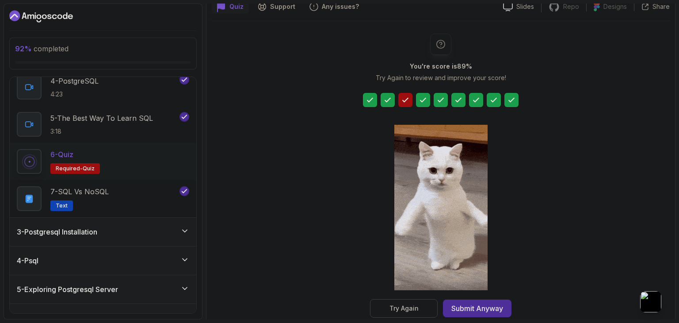
click at [482, 310] on div "Submit Anyway" at bounding box center [478, 308] width 52 height 11
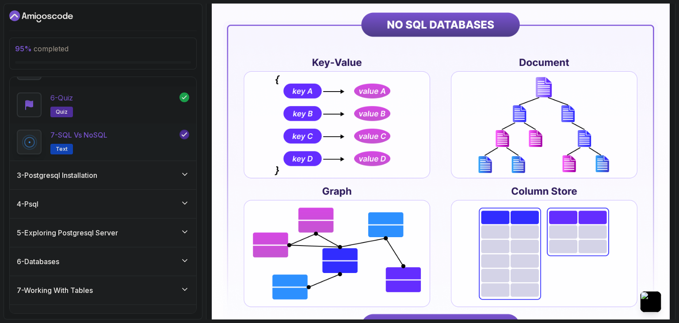
scroll to position [253, 0]
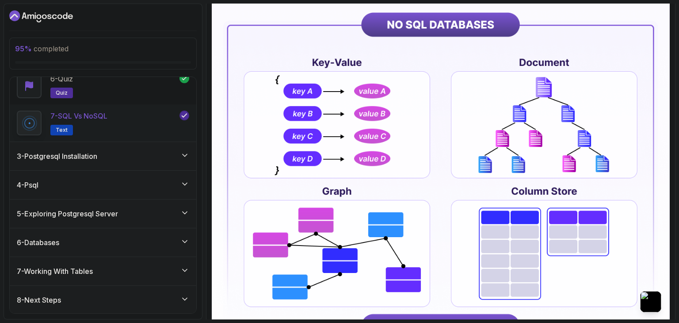
click at [129, 155] on div "3 - Postgresql Installation" at bounding box center [103, 156] width 172 height 11
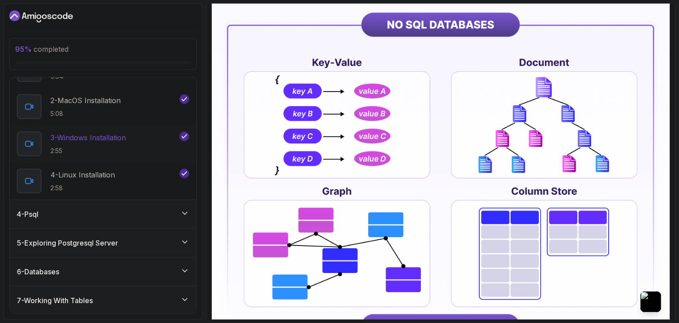
scroll to position [133, 0]
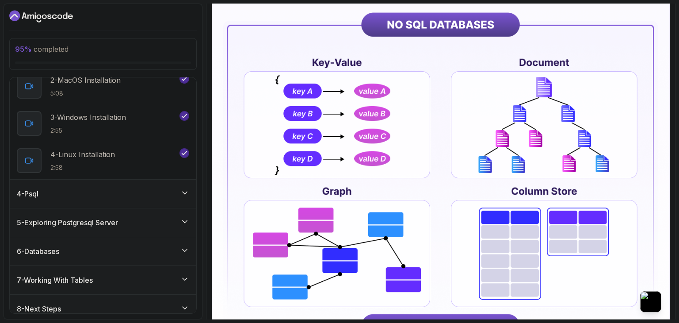
click at [182, 189] on icon at bounding box center [184, 192] width 9 height 9
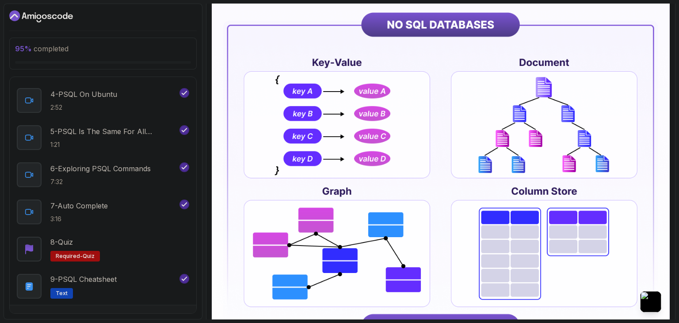
scroll to position [265, 0]
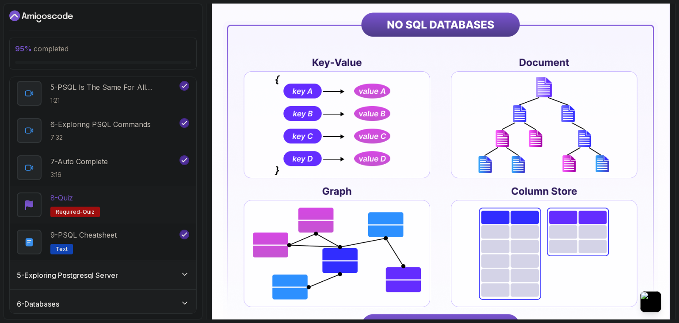
click at [85, 212] on span "quiz" at bounding box center [89, 211] width 12 height 7
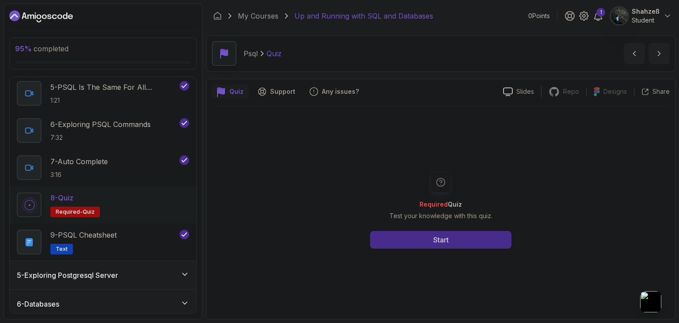
click at [459, 239] on button "Start" at bounding box center [441, 240] width 142 height 18
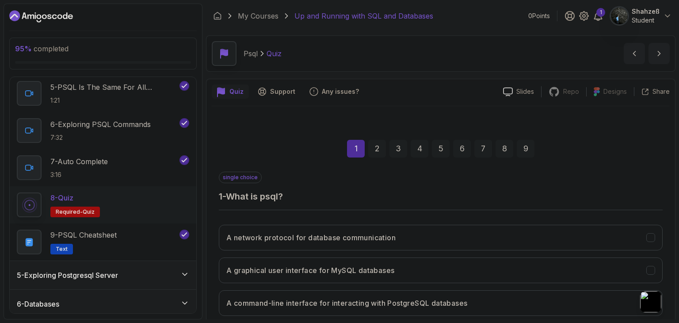
scroll to position [85, 0]
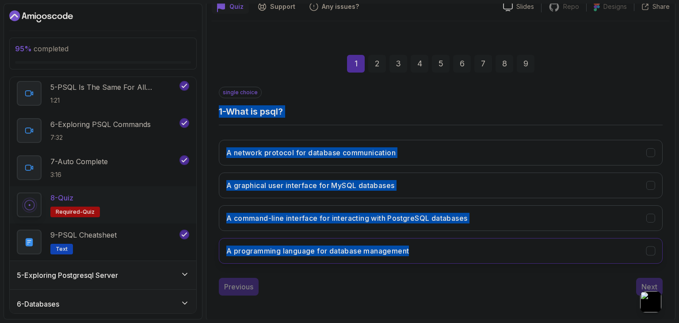
drag, startPoint x: 219, startPoint y: 107, endPoint x: 415, endPoint y: 253, distance: 244.0
click at [415, 253] on div "single choice 1 - What is psql? A network protocol for database communication A…" at bounding box center [441, 179] width 444 height 184
copy div "1 - What is psql? A network protocol for database communication A graphical use…"
click at [651, 214] on icon "A command-line interface for interacting with PostgreSQL databases" at bounding box center [651, 218] width 8 height 8
click at [648, 284] on div "Next" at bounding box center [650, 286] width 16 height 11
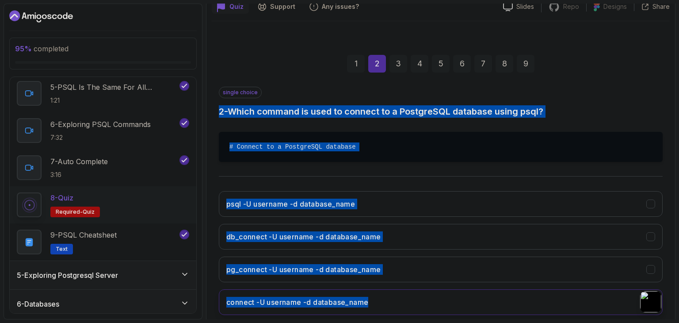
drag, startPoint x: 220, startPoint y: 111, endPoint x: 387, endPoint y: 291, distance: 245.4
click at [387, 291] on div "single choice 2 - Which command is used to connect to a PostgreSQL database usi…" at bounding box center [441, 204] width 444 height 235
click at [646, 199] on button "psql -U username -d database_name" at bounding box center [441, 204] width 444 height 26
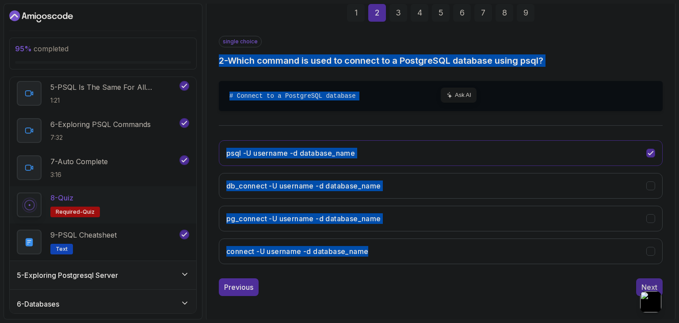
scroll to position [136, 0]
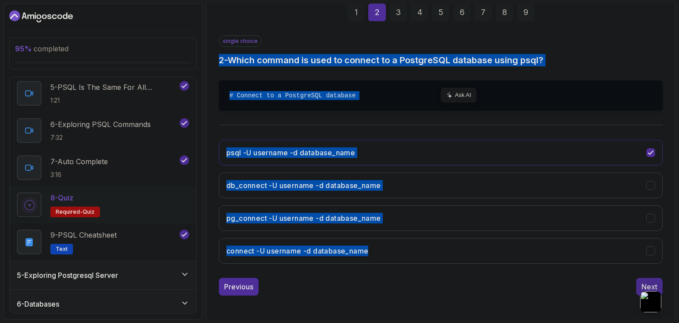
click at [643, 284] on div "Next" at bounding box center [650, 286] width 16 height 11
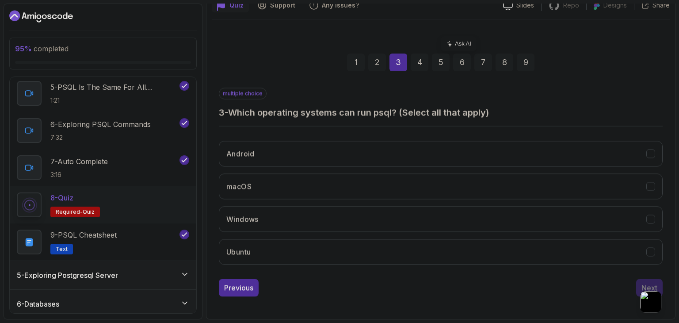
scroll to position [85, 0]
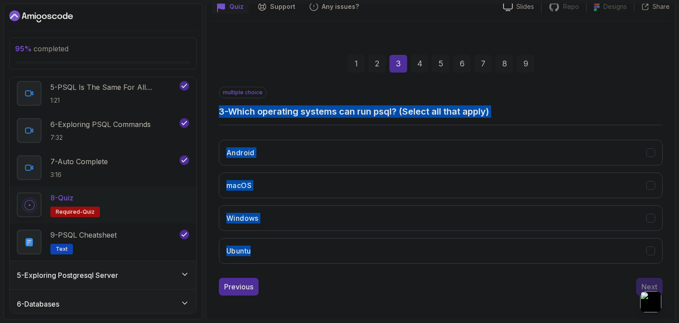
drag, startPoint x: 220, startPoint y: 106, endPoint x: 277, endPoint y: 234, distance: 140.2
click at [277, 234] on div "1 2 3 4 5 6 7 8 9 multiple choice 3 - Which operating systems can run psql? (Se…" at bounding box center [441, 168] width 458 height 269
click at [648, 185] on icon "macOS" at bounding box center [651, 185] width 8 height 8
click at [649, 183] on icon "macOS" at bounding box center [651, 185] width 8 height 8
click at [651, 184] on icon "macOS" at bounding box center [650, 186] width 5 height 4
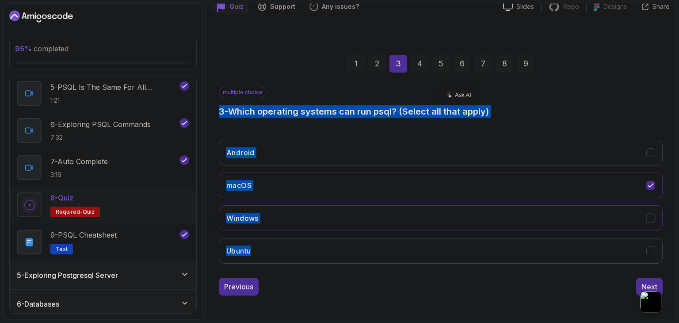
click at [655, 217] on icon "Windows" at bounding box center [651, 218] width 8 height 8
click at [650, 255] on button "Ubuntu" at bounding box center [441, 251] width 444 height 26
click at [649, 281] on div "Next" at bounding box center [650, 286] width 16 height 11
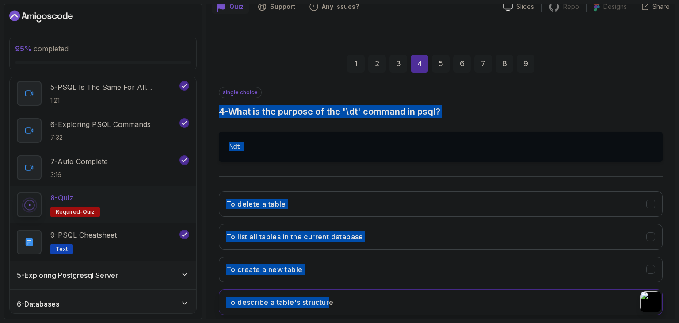
drag, startPoint x: 218, startPoint y: 104, endPoint x: 331, endPoint y: 295, distance: 221.3
click at [331, 295] on div "1 2 3 4 5 6 7 8 9 single choice 4 - What is the purpose of the '\dt' command in…" at bounding box center [441, 194] width 458 height 320
click at [651, 233] on icon "To list all tables in the current database" at bounding box center [651, 237] width 8 height 8
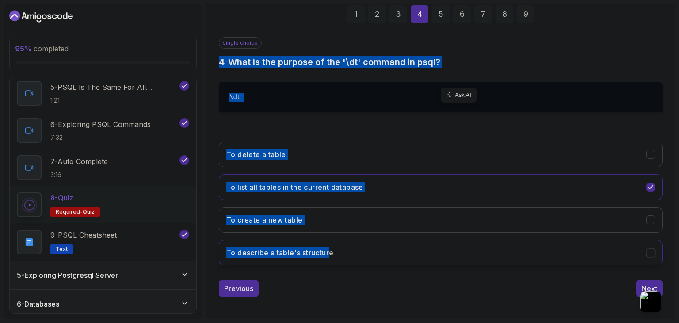
scroll to position [136, 0]
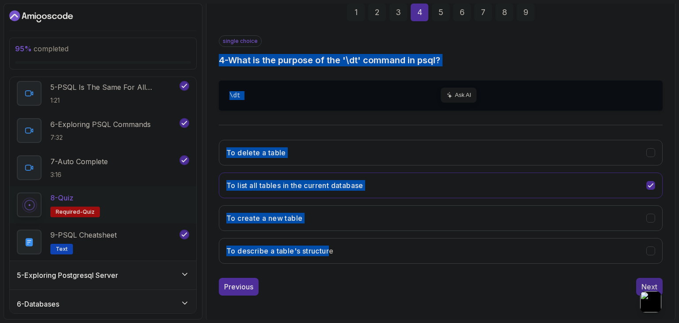
click at [651, 278] on button "Next" at bounding box center [649, 287] width 27 height 18
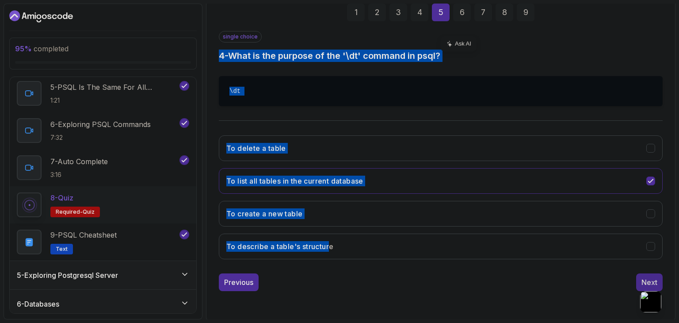
scroll to position [85, 0]
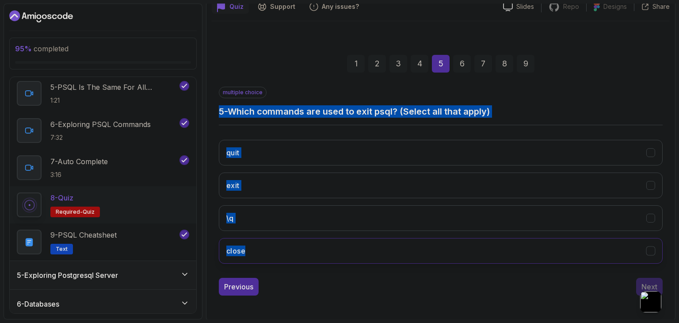
drag, startPoint x: 219, startPoint y: 107, endPoint x: 283, endPoint y: 238, distance: 145.6
click at [283, 238] on div "multiple choice 5 - Which commands are used to exit psql? (Select all that appl…" at bounding box center [441, 179] width 444 height 184
click at [650, 184] on icon "exit" at bounding box center [651, 185] width 8 height 8
click at [651, 182] on icon "exit" at bounding box center [651, 185] width 8 height 8
click at [653, 183] on icon "exit" at bounding box center [651, 185] width 8 height 8
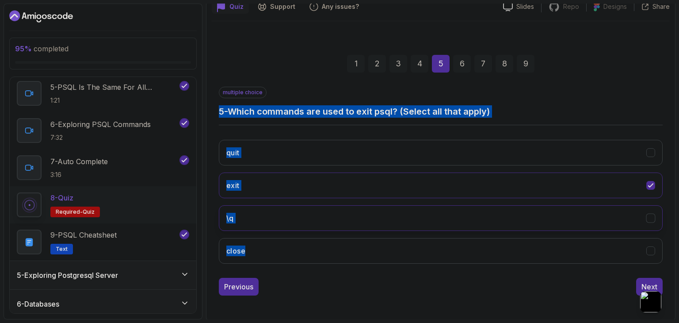
click at [653, 215] on icon "\\q" at bounding box center [651, 218] width 8 height 8
click at [655, 281] on div "Next" at bounding box center [650, 286] width 16 height 11
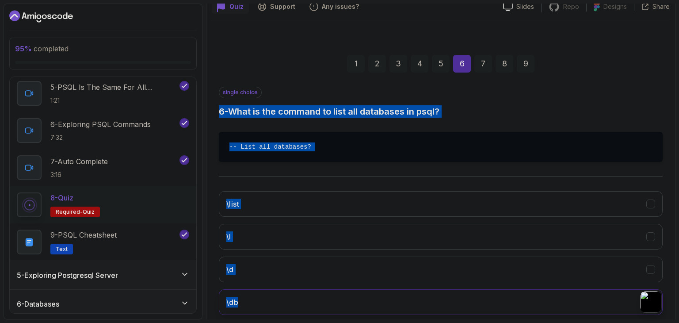
drag, startPoint x: 219, startPoint y: 107, endPoint x: 307, endPoint y: 309, distance: 219.6
click at [307, 309] on div "single choice 6 - What is the command to list all databases in psql? -- List al…" at bounding box center [441, 204] width 444 height 235
click at [652, 206] on icon "\\list" at bounding box center [651, 204] width 5 height 4
click at [654, 241] on icon "\\l" at bounding box center [651, 237] width 8 height 8
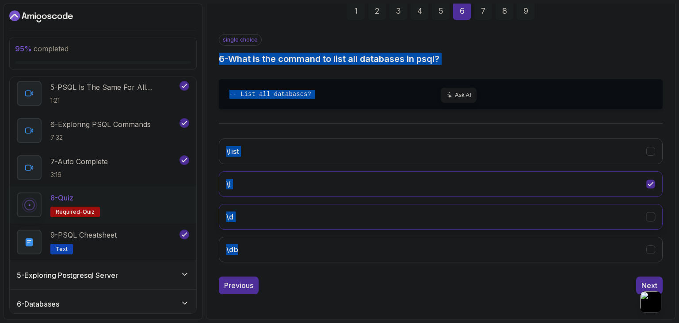
scroll to position [145, 0]
click at [657, 286] on div "Next" at bounding box center [650, 285] width 16 height 11
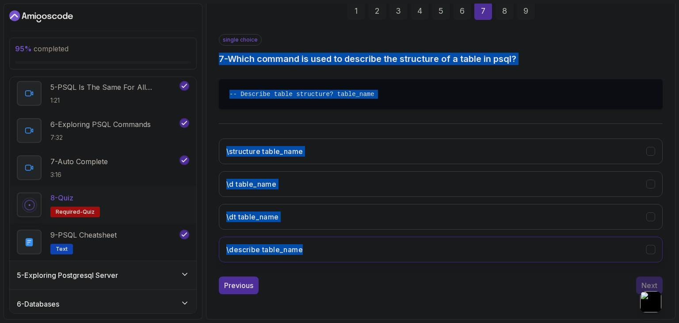
drag, startPoint x: 220, startPoint y: 46, endPoint x: 309, endPoint y: 255, distance: 227.3
click at [309, 255] on div "single choice 7 - Which command is used to describe the structure of a table in…" at bounding box center [441, 151] width 444 height 235
drag, startPoint x: 655, startPoint y: 182, endPoint x: 679, endPoint y: 176, distance: 24.1
click at [655, 183] on div "\\d table_name" at bounding box center [651, 184] width 9 height 9
click at [649, 285] on div "Next" at bounding box center [650, 285] width 16 height 11
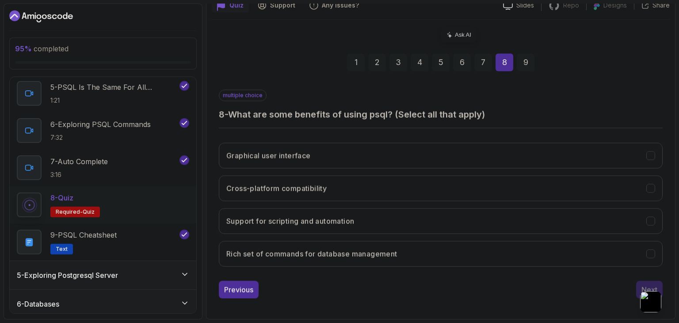
scroll to position [85, 0]
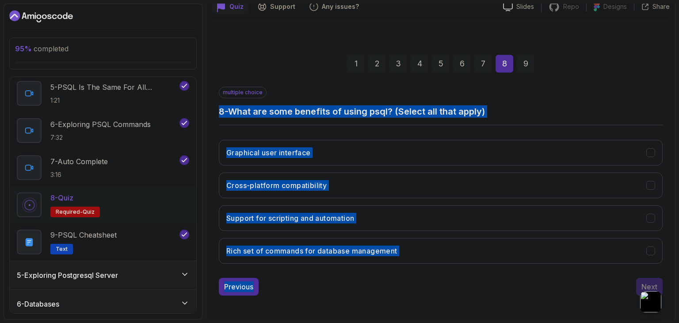
drag, startPoint x: 219, startPoint y: 107, endPoint x: 412, endPoint y: 272, distance: 253.7
click at [412, 272] on div "multiple choice 8 - What are some benefits of using psql? (Select all that appl…" at bounding box center [441, 191] width 444 height 209
click at [652, 184] on icon "Cross-platform compatibility" at bounding box center [650, 186] width 5 height 4
click at [654, 214] on icon "Support for scripting and automation" at bounding box center [651, 218] width 8 height 8
click at [651, 252] on icon "Rich set of commands for database management" at bounding box center [651, 251] width 8 height 8
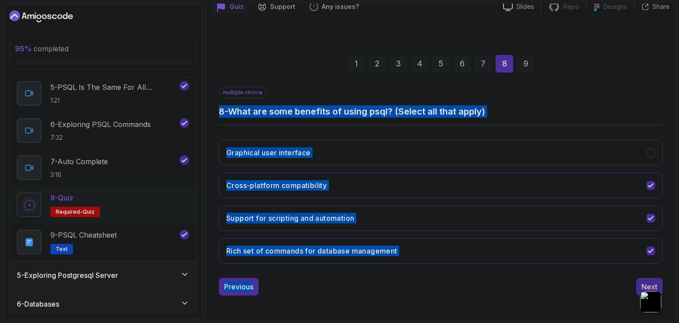
click at [658, 284] on button "Next" at bounding box center [649, 287] width 27 height 18
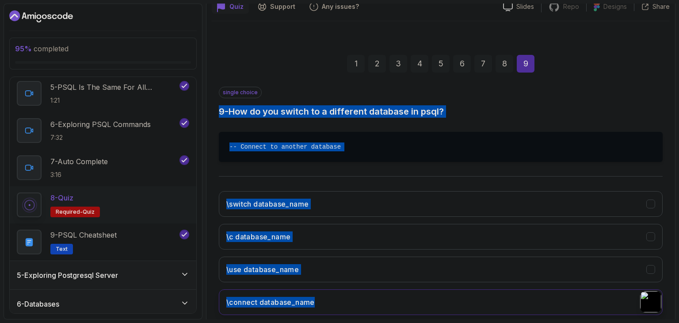
drag, startPoint x: 220, startPoint y: 108, endPoint x: 349, endPoint y: 300, distance: 230.9
click at [349, 300] on div "single choice 9 - How do you switch to a different database in psql? -- Connect…" at bounding box center [441, 204] width 444 height 235
click at [655, 233] on div "\\c database_name" at bounding box center [651, 236] width 9 height 9
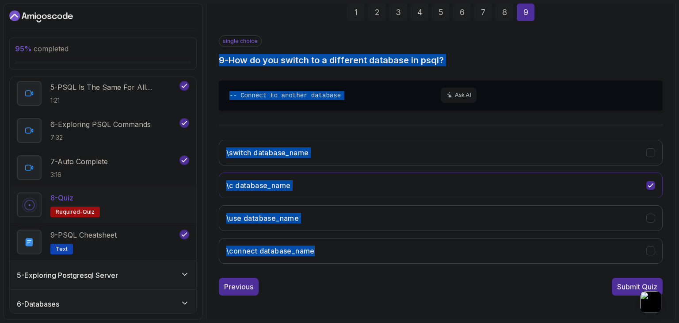
scroll to position [136, 0]
click at [639, 282] on div "Submit Quiz" at bounding box center [637, 286] width 40 height 11
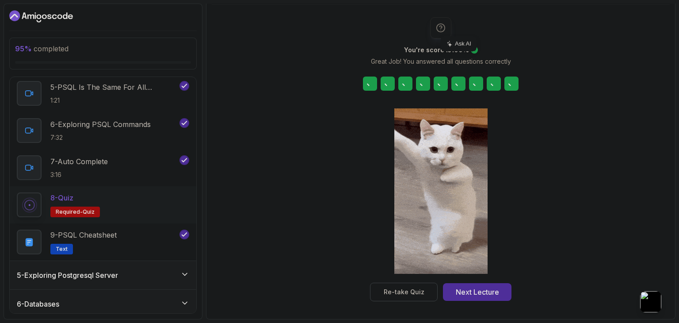
scroll to position [101, 0]
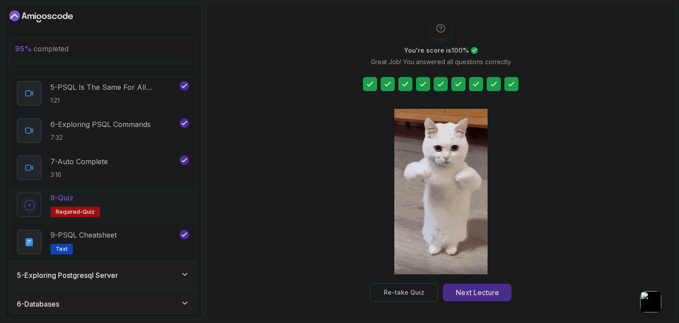
click at [456, 292] on div "Next Lecture" at bounding box center [477, 292] width 43 height 11
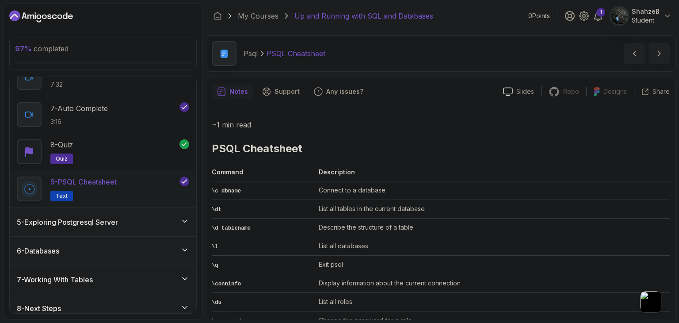
scroll to position [327, 0]
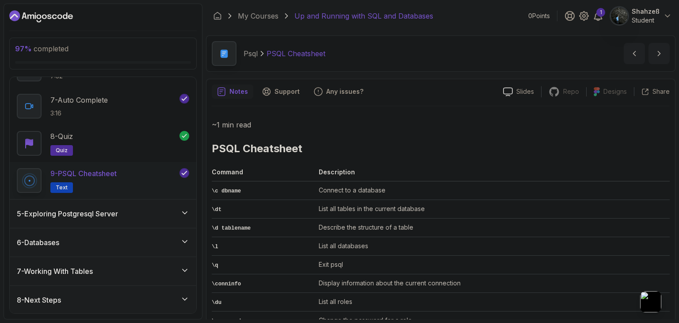
click at [184, 209] on icon at bounding box center [184, 212] width 9 height 9
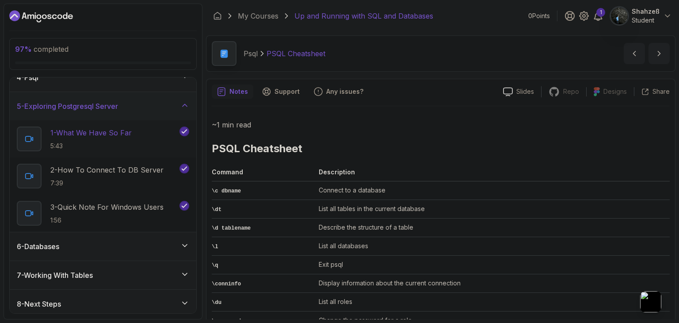
scroll to position [104, 0]
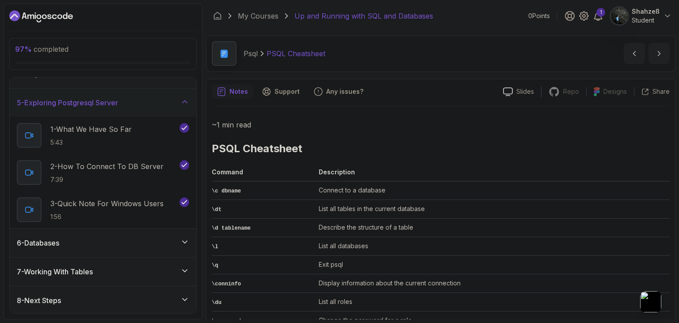
click at [185, 241] on icon at bounding box center [184, 242] width 9 height 9
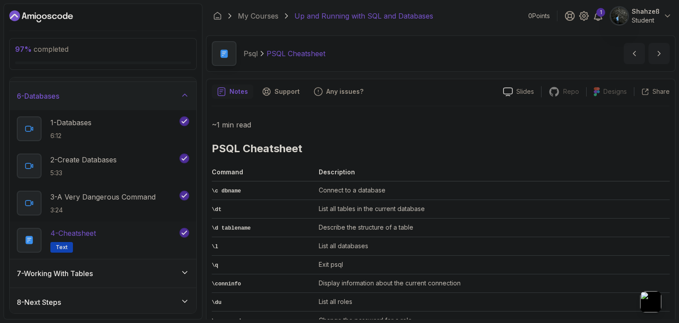
scroll to position [141, 0]
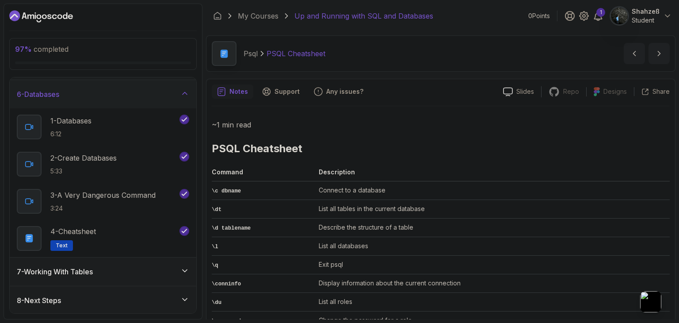
click at [183, 269] on icon at bounding box center [184, 270] width 9 height 9
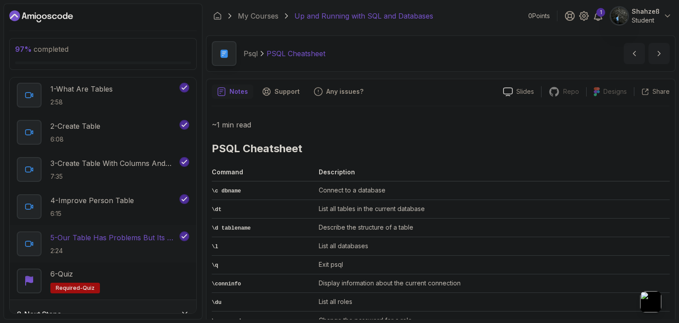
scroll to position [215, 0]
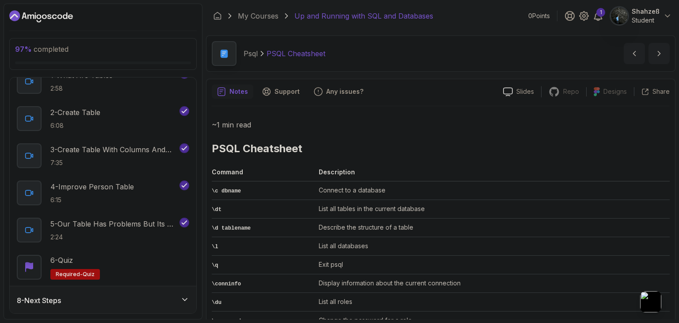
click at [184, 300] on icon at bounding box center [184, 299] width 9 height 9
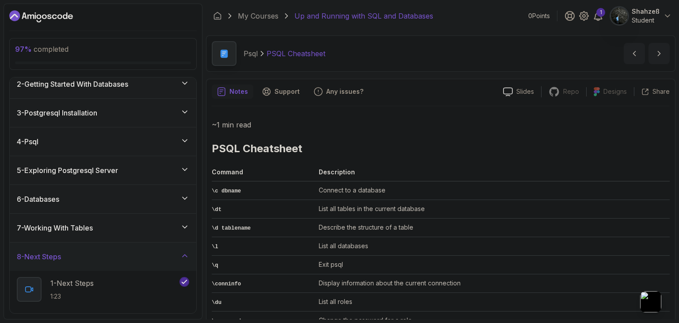
scroll to position [104, 0]
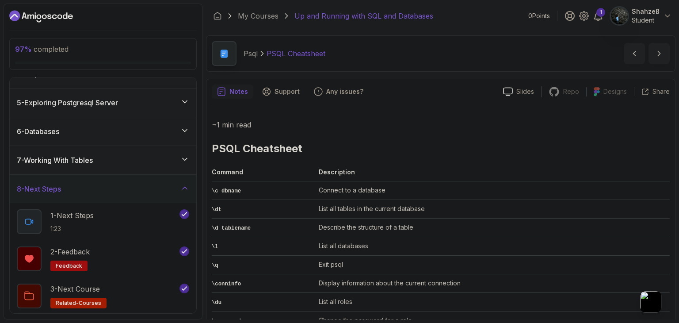
click at [184, 157] on icon at bounding box center [184, 159] width 9 height 9
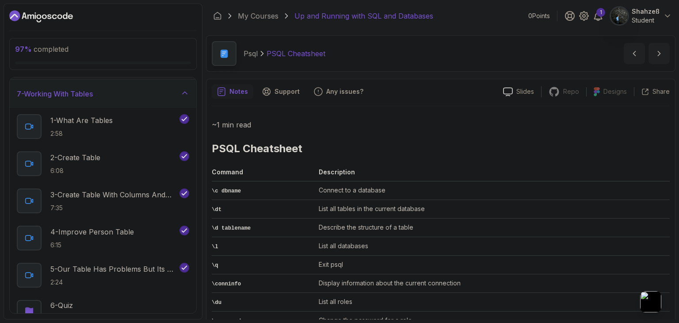
scroll to position [215, 0]
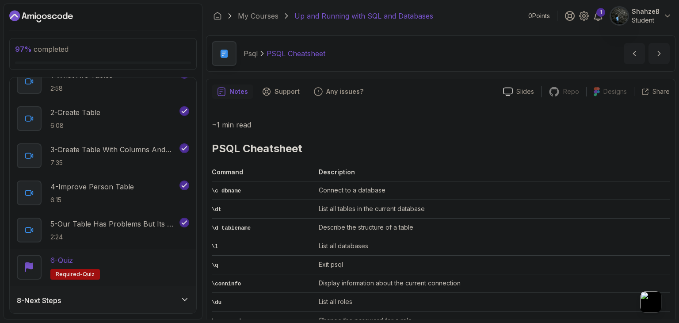
click at [83, 272] on span "quiz" at bounding box center [89, 274] width 12 height 7
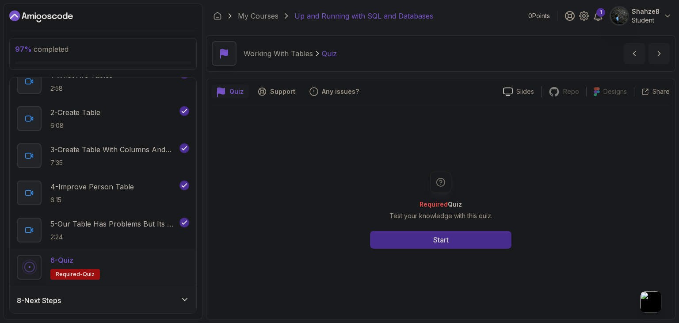
click at [424, 238] on button "Start" at bounding box center [441, 240] width 142 height 18
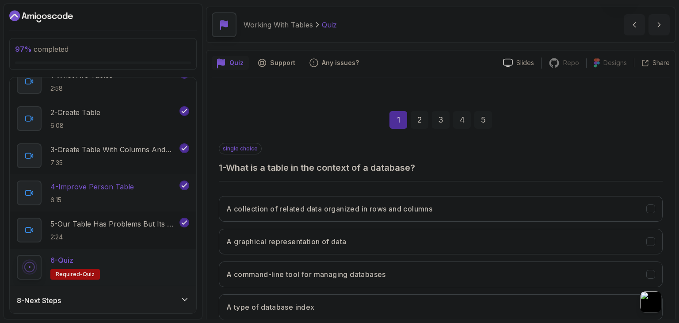
scroll to position [44, 0]
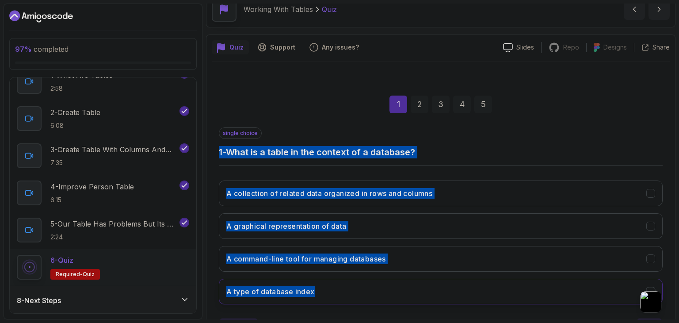
drag, startPoint x: 220, startPoint y: 151, endPoint x: 322, endPoint y: 300, distance: 180.7
click at [322, 300] on div "single choice 1 - What is a table in the context of a database? A collection of…" at bounding box center [441, 219] width 444 height 184
click at [650, 189] on icon "A collection of related data organized in rows and columns" at bounding box center [651, 193] width 8 height 8
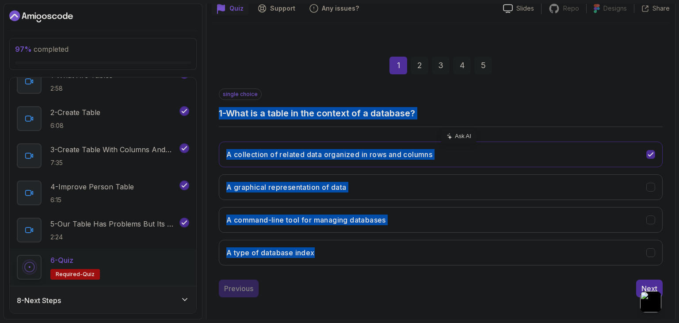
scroll to position [85, 0]
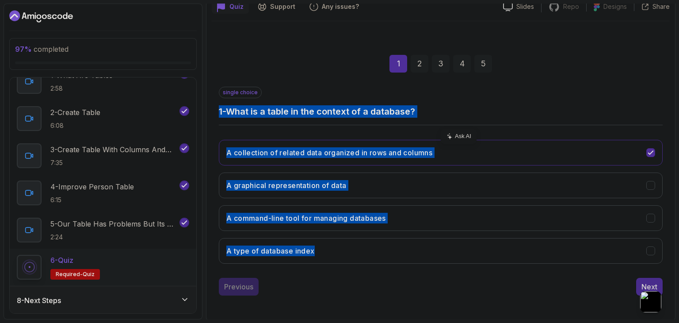
click at [640, 286] on button "Next" at bounding box center [649, 287] width 27 height 18
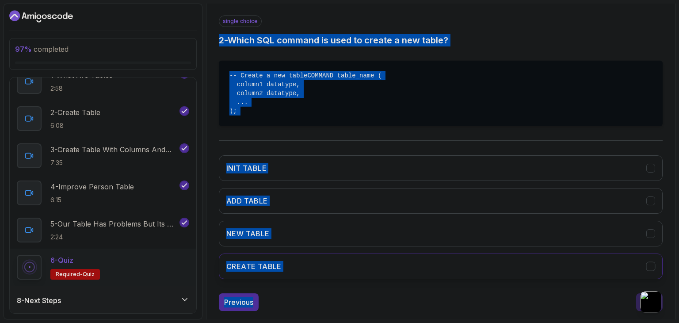
scroll to position [180, 0]
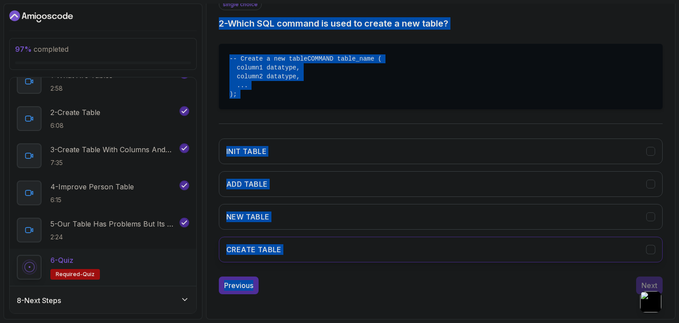
drag, startPoint x: 218, startPoint y: 103, endPoint x: 364, endPoint y: 319, distance: 260.1
click at [364, 319] on div "Quiz Support Any issues? Slides Repo Repository not available Designs Design no…" at bounding box center [441, 113] width 470 height 414
click at [654, 252] on icon "CREATE TABLE" at bounding box center [651, 249] width 8 height 8
click at [654, 251] on icon "CREATE TABLE" at bounding box center [651, 249] width 8 height 8
click at [651, 282] on div "Next" at bounding box center [650, 285] width 16 height 11
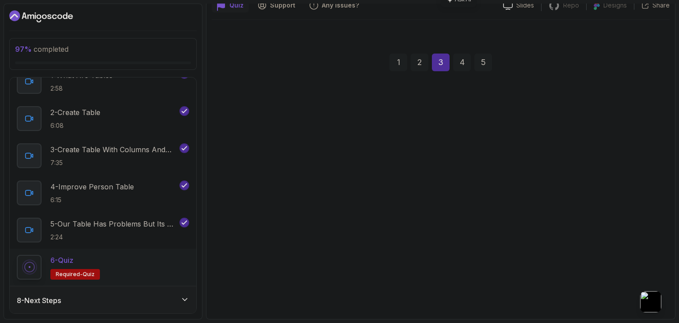
scroll to position [85, 0]
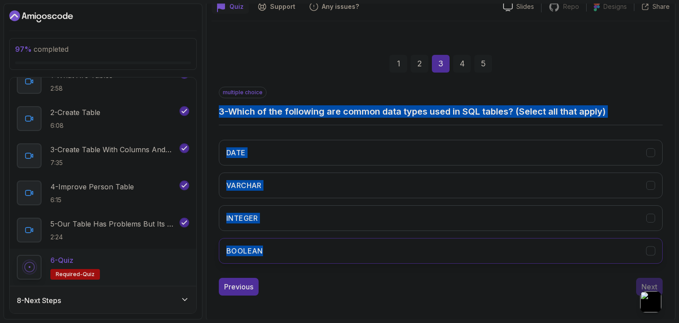
drag, startPoint x: 218, startPoint y: 107, endPoint x: 300, endPoint y: 240, distance: 156.0
click at [300, 240] on div "1 2 3 4 5 multiple choice 3 - Which of the following are common data types used…" at bounding box center [441, 168] width 458 height 269
click at [652, 150] on icon "DATE" at bounding box center [651, 153] width 8 height 8
click at [651, 181] on div "VARCHAR" at bounding box center [651, 185] width 9 height 9
click at [651, 222] on button "INTEGER" at bounding box center [441, 218] width 444 height 26
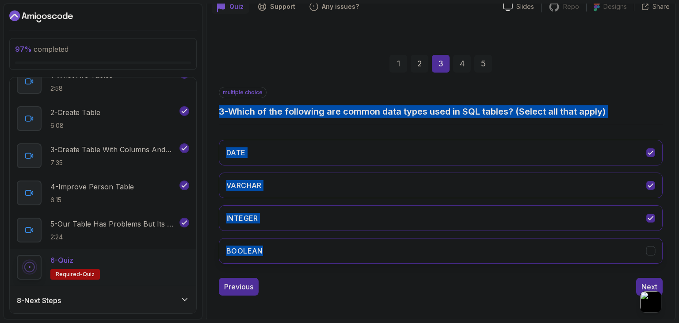
click at [651, 247] on icon "BOOLEAN" at bounding box center [651, 251] width 8 height 8
click at [654, 284] on div "Next" at bounding box center [650, 286] width 16 height 11
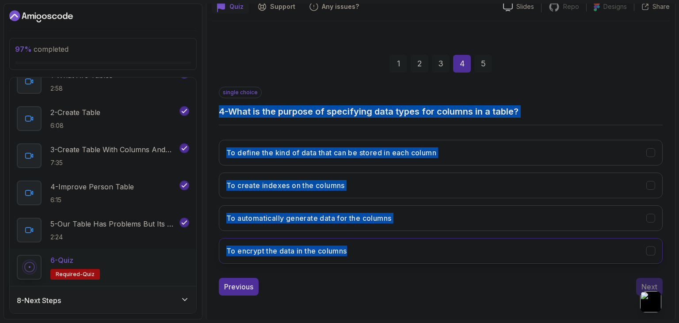
drag, startPoint x: 218, startPoint y: 108, endPoint x: 364, endPoint y: 248, distance: 202.4
click at [364, 258] on div "1 2 3 4 5 single choice 4 - What is the purpose of specifying data types for co…" at bounding box center [441, 168] width 458 height 269
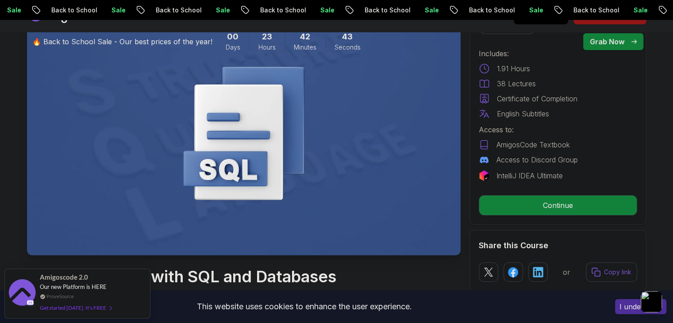
scroll to position [177, 0]
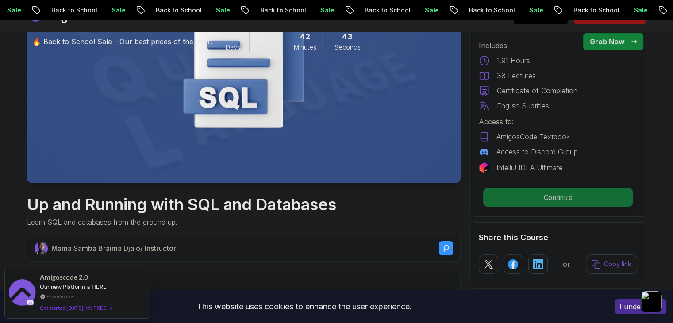
click at [593, 191] on p "Continue" at bounding box center [557, 197] width 149 height 19
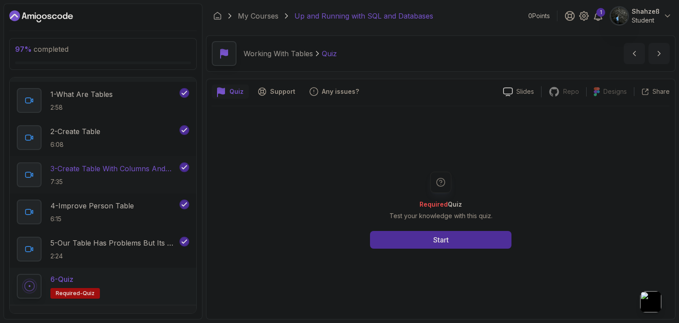
scroll to position [215, 0]
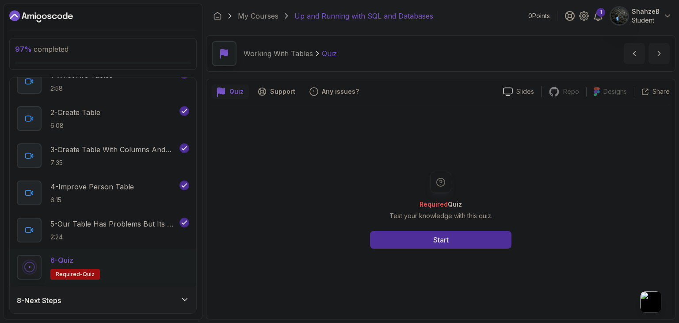
click at [85, 273] on span "quiz" at bounding box center [89, 274] width 12 height 7
click at [382, 243] on button "Start" at bounding box center [441, 240] width 142 height 18
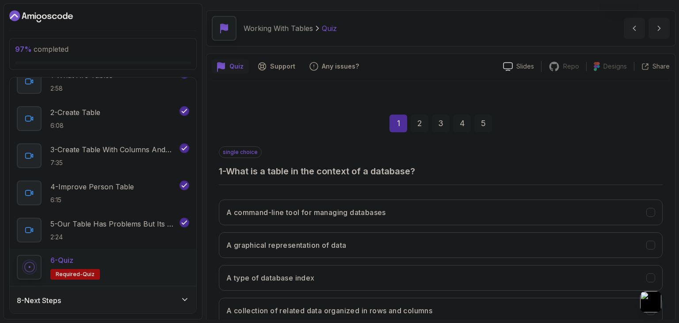
scroll to position [85, 0]
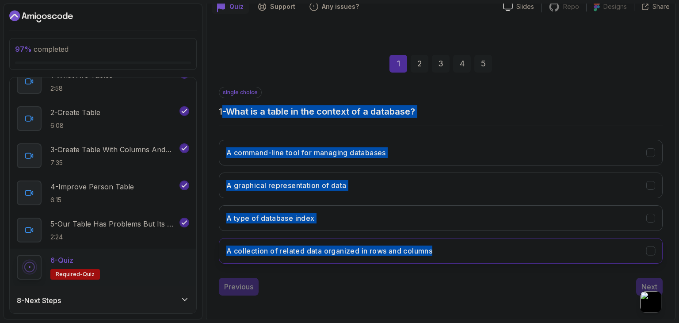
drag, startPoint x: 221, startPoint y: 105, endPoint x: 457, endPoint y: 255, distance: 279.8
click at [457, 255] on div "single choice 1 - What is a table in the context of a database? A command-line …" at bounding box center [441, 179] width 444 height 184
drag, startPoint x: 650, startPoint y: 246, endPoint x: 608, endPoint y: 268, distance: 47.1
click at [651, 247] on icon "A collection of related data organized in rows and columns" at bounding box center [651, 251] width 8 height 8
click at [643, 284] on div "Next" at bounding box center [650, 286] width 16 height 11
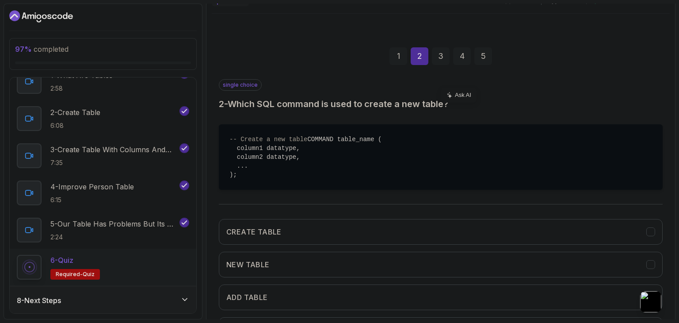
scroll to position [92, 0]
click at [219, 102] on h3 "2 - Which SQL command is used to create a new table?" at bounding box center [441, 104] width 444 height 12
click at [652, 236] on icon "CREATE TABLE" at bounding box center [651, 232] width 8 height 8
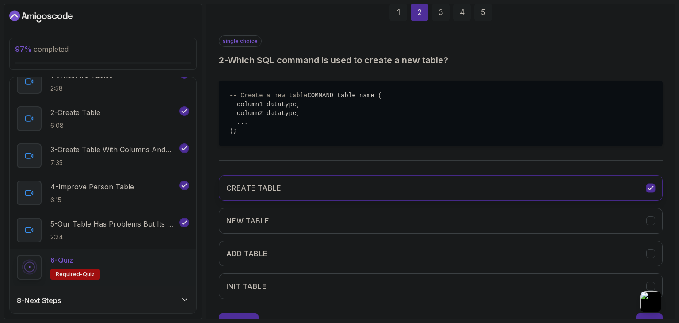
scroll to position [180, 0]
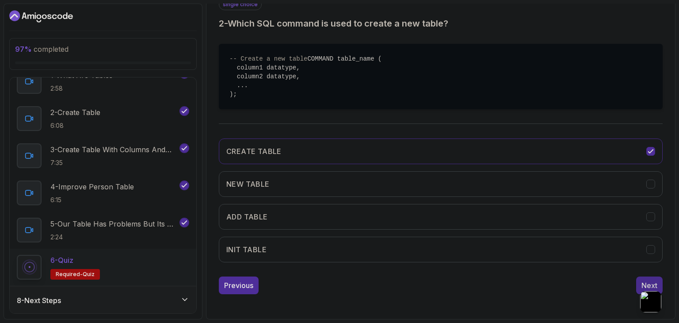
click at [651, 281] on div "Next" at bounding box center [650, 285] width 16 height 11
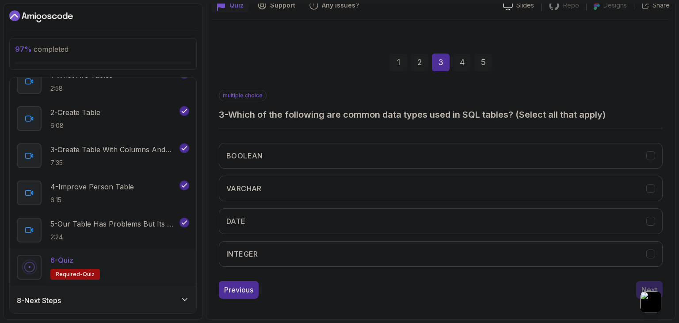
scroll to position [85, 0]
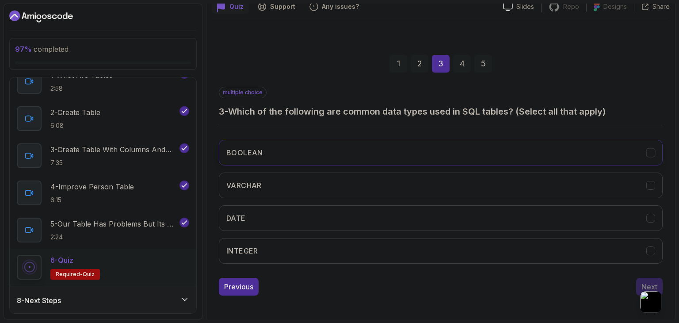
click at [647, 149] on icon "BOOLEAN" at bounding box center [651, 153] width 8 height 8
click at [649, 181] on icon "VARCHAR" at bounding box center [651, 185] width 8 height 8
click at [653, 215] on icon "DATE" at bounding box center [651, 218] width 8 height 8
click at [653, 247] on icon "INTEGER" at bounding box center [651, 251] width 8 height 8
click at [651, 282] on div "Next" at bounding box center [650, 286] width 16 height 11
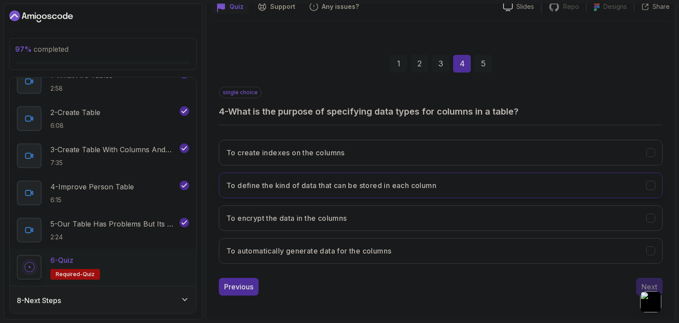
click at [644, 188] on button "To define the kind of data that can be stored in each column" at bounding box center [441, 185] width 444 height 26
click at [656, 287] on div "Next" at bounding box center [650, 286] width 16 height 11
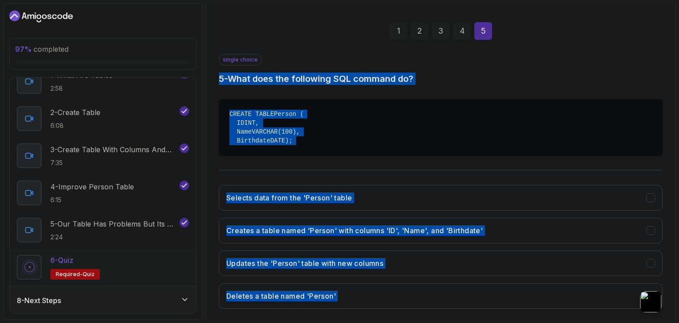
scroll to position [172, 0]
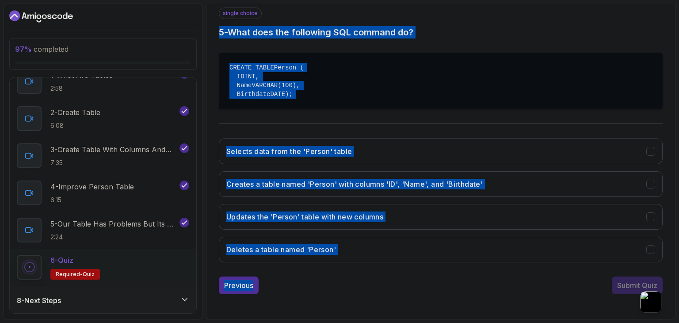
drag, startPoint x: 219, startPoint y: 107, endPoint x: 408, endPoint y: 328, distance: 290.5
click at [408, 322] on html "97 % completed 1 - Intro 2 - Getting Started With Databases 3 - Postgresql Inst…" at bounding box center [339, 161] width 679 height 323
click at [650, 181] on icon "Creates a table named 'Person' with columns 'ID', 'Name', and 'Birthdate'" at bounding box center [651, 184] width 8 height 8
click at [632, 284] on div "Submit Quiz" at bounding box center [637, 285] width 40 height 11
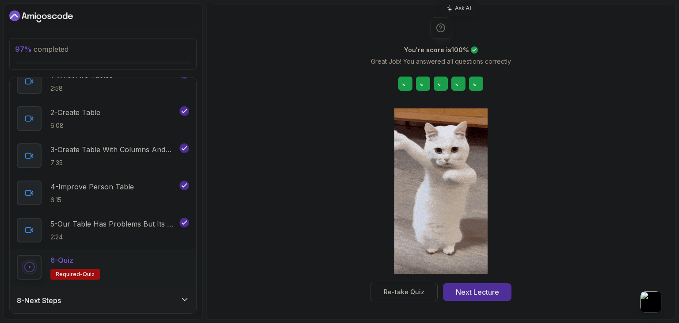
scroll to position [101, 0]
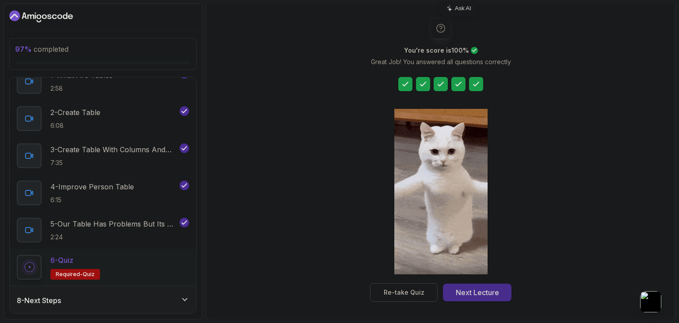
click at [485, 292] on div "Next Lecture" at bounding box center [477, 292] width 43 height 11
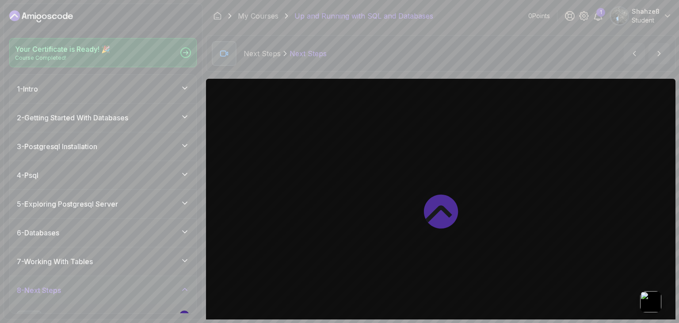
click at [52, 42] on div "Congratulations! You've Completed the Course ! Up and Running with SQL and Data…" at bounding box center [339, 161] width 679 height 323
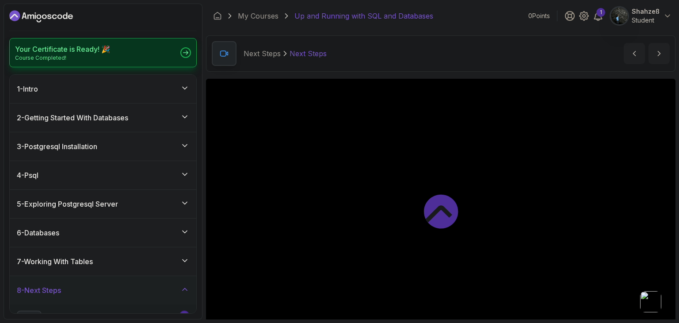
click at [52, 42] on div "Your Certificate is Ready! 🎉 Course Completed!" at bounding box center [103, 52] width 188 height 29
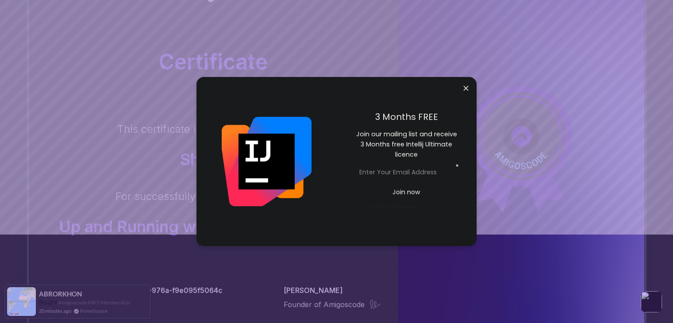
click at [465, 84] on body "Certificate This certificate is proudly presented to: Shahzeß For successfully …" at bounding box center [336, 192] width 673 height 560
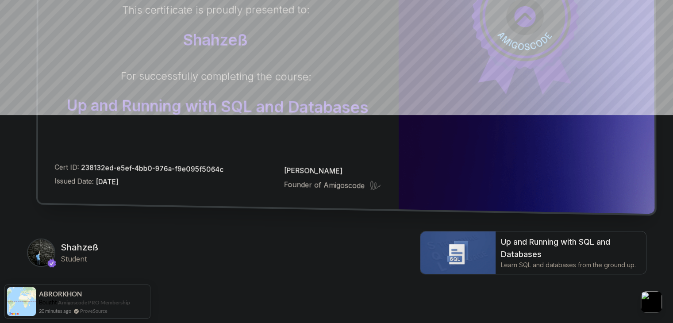
scroll to position [237, 0]
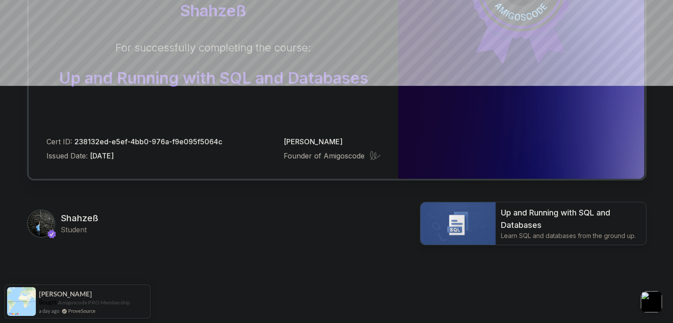
click at [480, 217] on img at bounding box center [457, 223] width 75 height 42
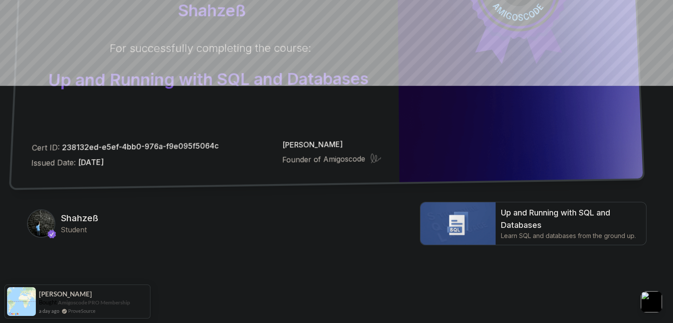
drag, startPoint x: 373, startPoint y: 114, endPoint x: 386, endPoint y: -2, distance: 116.6
click at [386, 0] on html "Certificate This certificate is proudly presented to: Shahzeß For successfully …" at bounding box center [336, 43] width 673 height 560
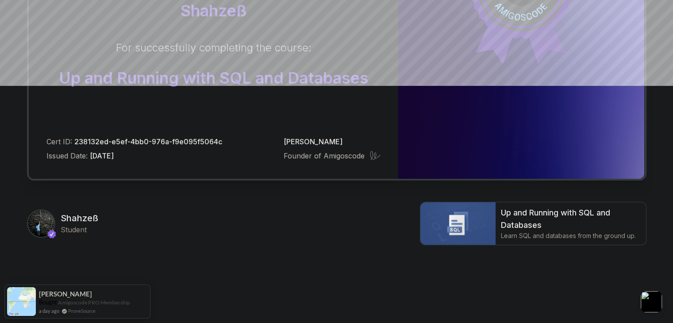
scroll to position [231, 0]
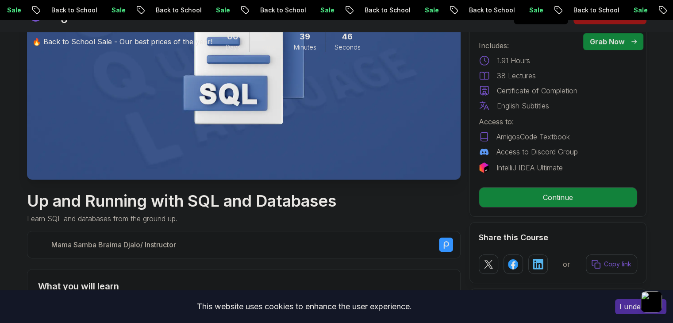
scroll to position [133, 0]
